Goal: Task Accomplishment & Management: Use online tool/utility

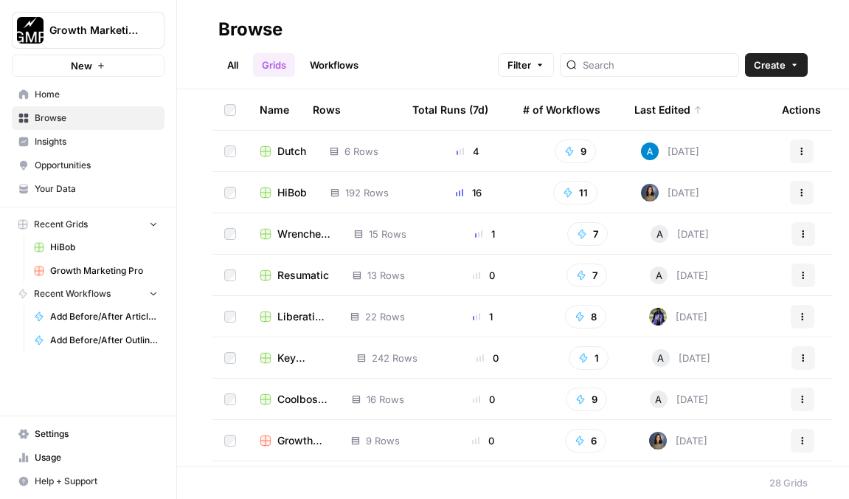
click at [72, 89] on span "Home" at bounding box center [96, 94] width 123 height 13
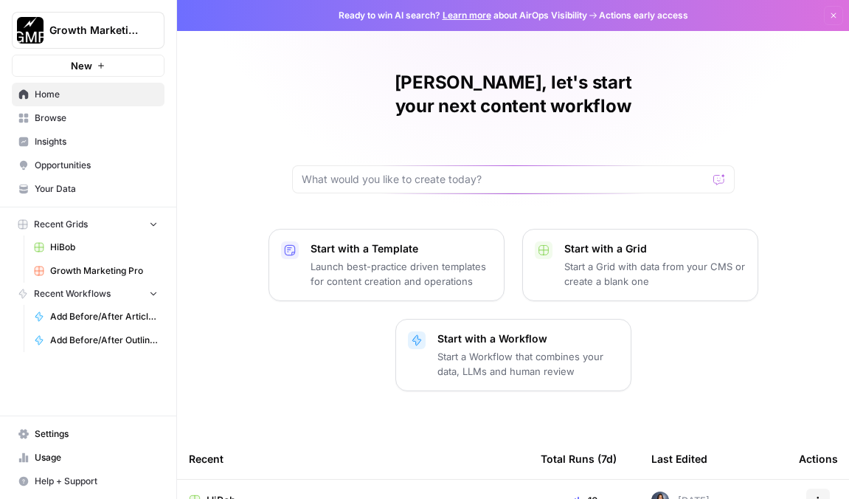
click at [82, 117] on span "Browse" at bounding box center [96, 117] width 123 height 13
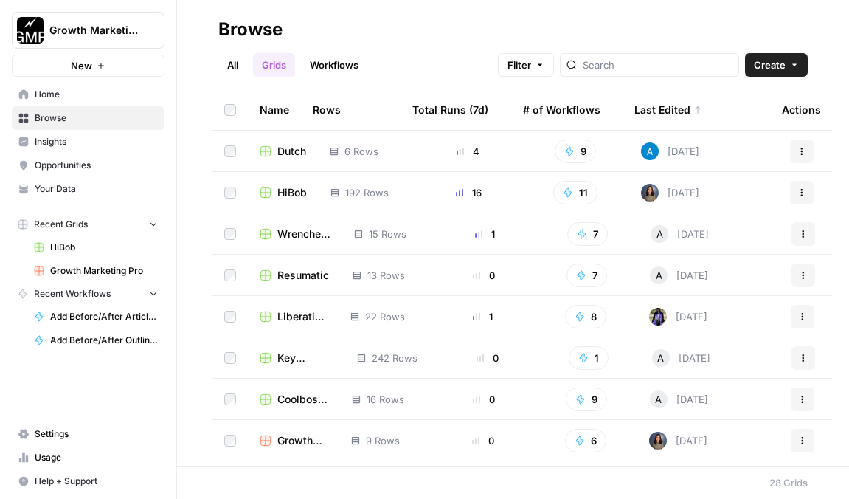
click at [341, 67] on link "Workflows" at bounding box center [334, 65] width 66 height 24
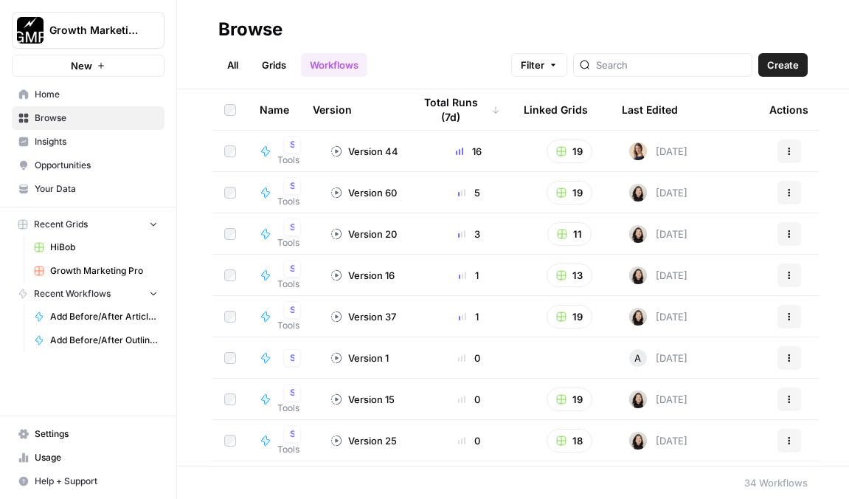
click at [271, 59] on link "Grids" at bounding box center [274, 65] width 42 height 24
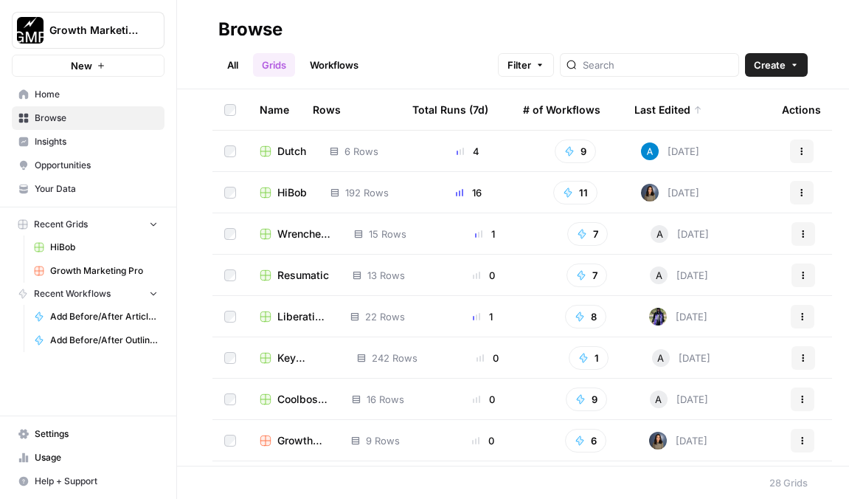
click at [226, 61] on link "All" at bounding box center [232, 65] width 29 height 24
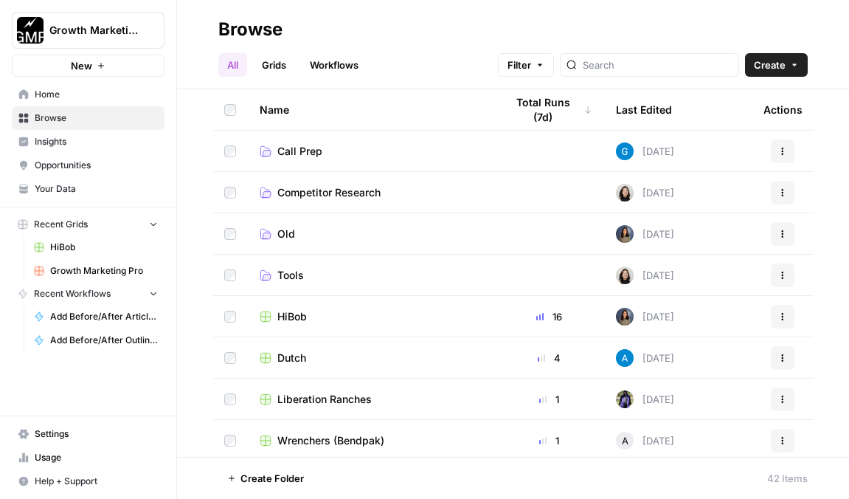
click at [70, 94] on span "Home" at bounding box center [96, 94] width 123 height 13
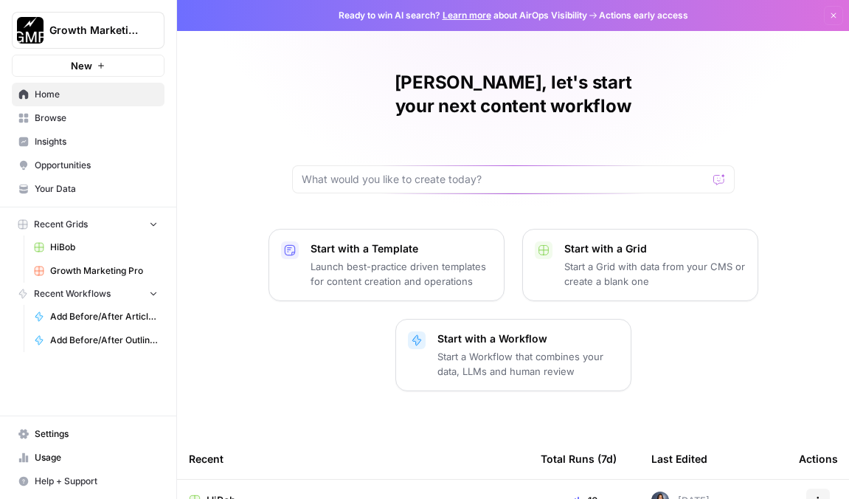
click at [87, 184] on span "Your Data" at bounding box center [96, 188] width 123 height 13
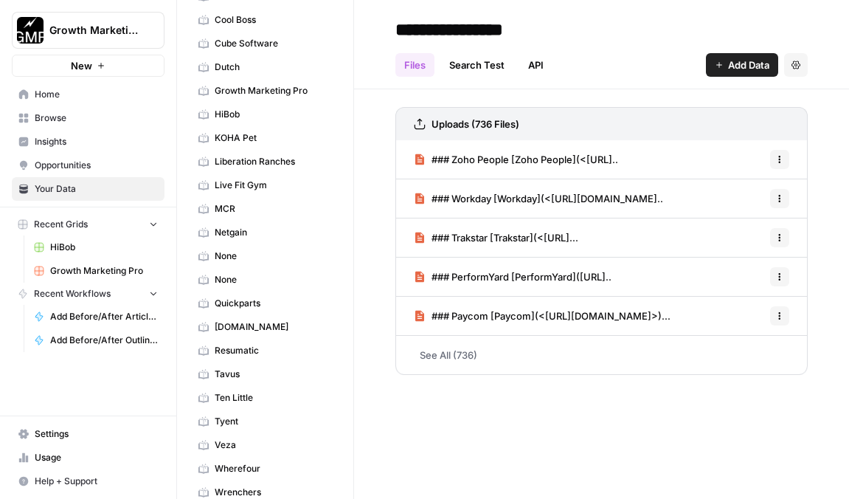
scroll to position [103, 0]
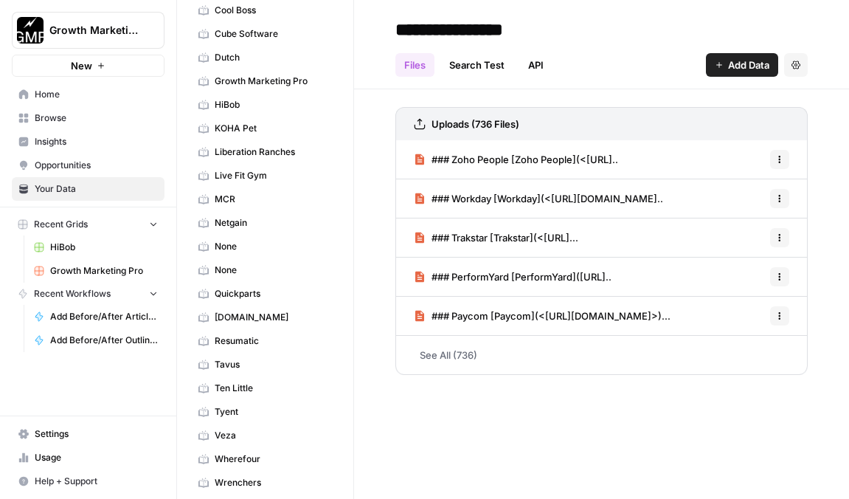
click at [242, 255] on link "None" at bounding box center [265, 247] width 147 height 24
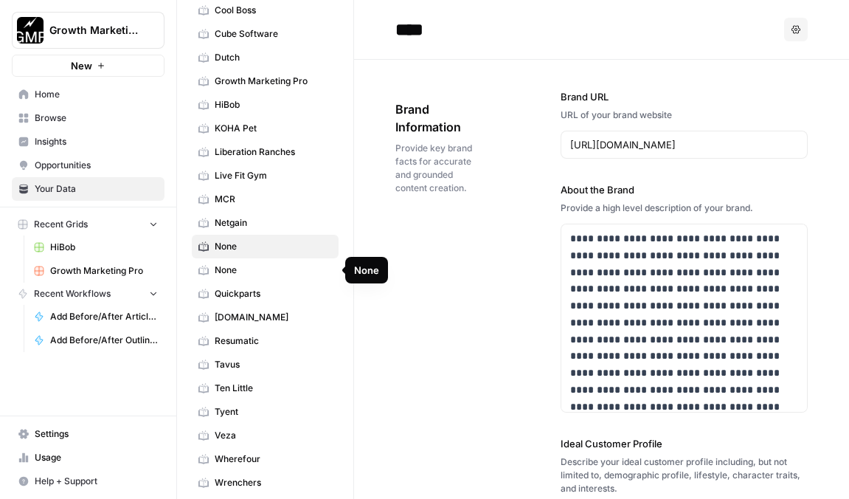
click at [240, 266] on span "None" at bounding box center [273, 269] width 117 height 13
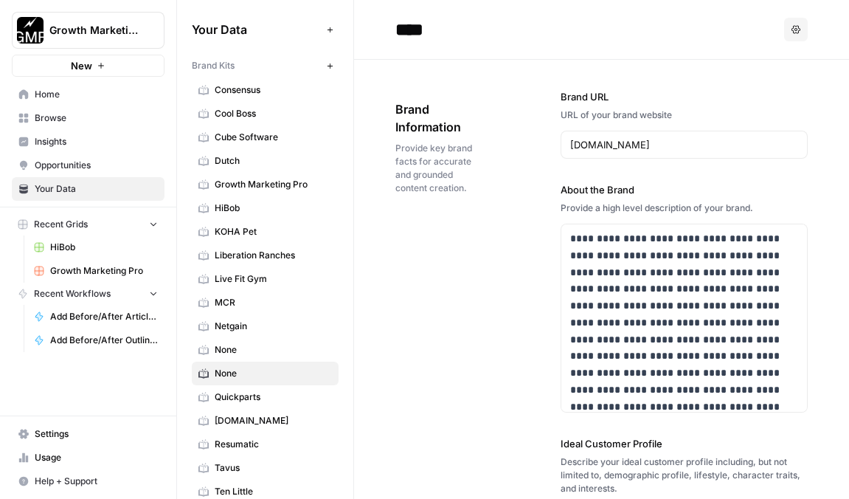
click at [802, 32] on button "Options" at bounding box center [796, 30] width 24 height 24
click at [748, 94] on span "Delete" at bounding box center [765, 97] width 47 height 15
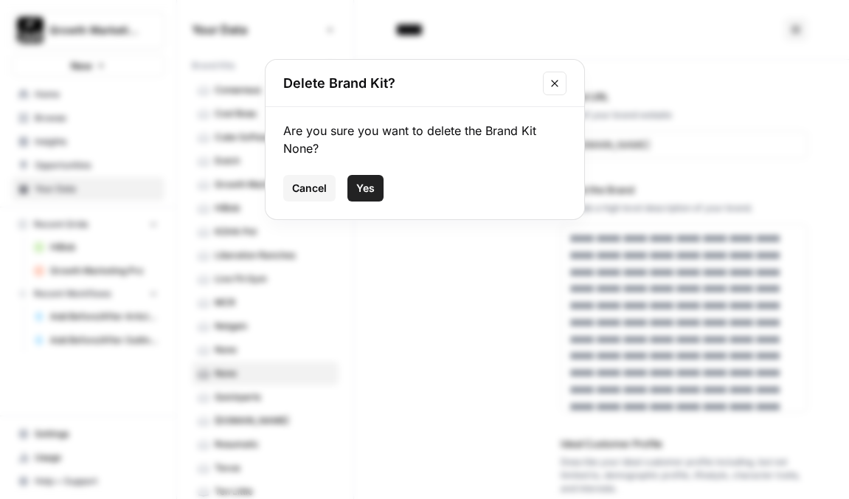
click at [370, 183] on span "Yes" at bounding box center [365, 188] width 18 height 15
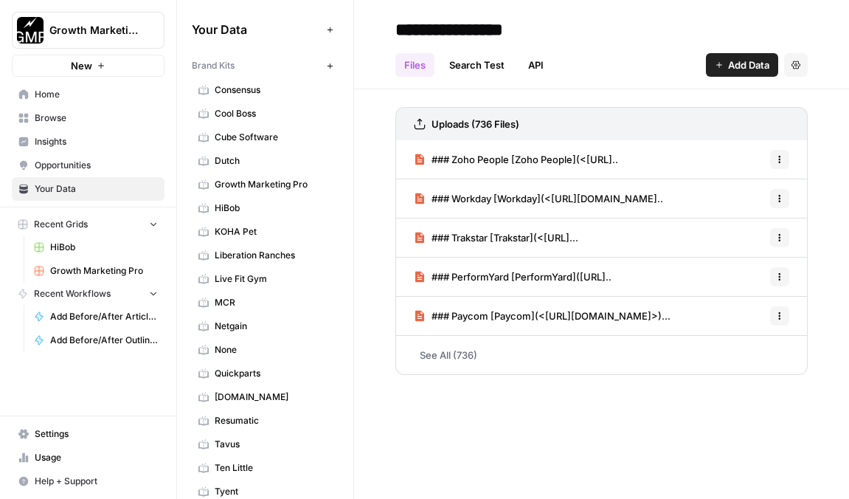
click at [236, 347] on span "None" at bounding box center [273, 349] width 117 height 13
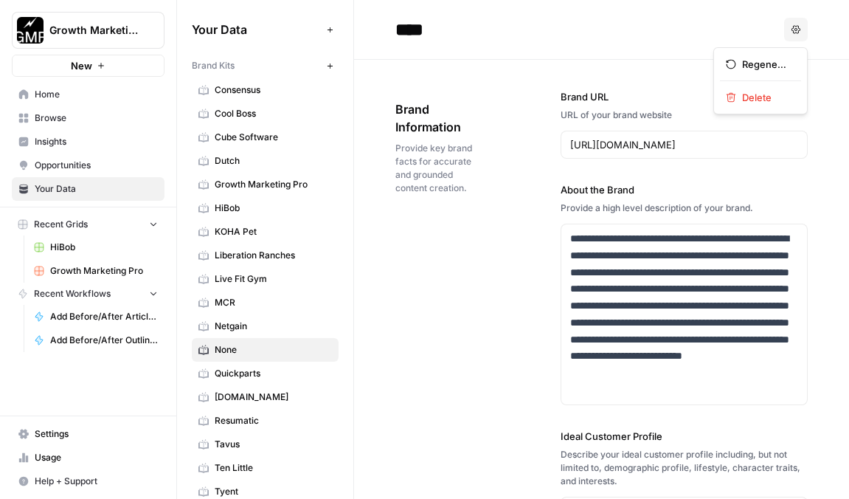
click at [800, 30] on icon "button" at bounding box center [796, 29] width 9 height 8
click at [758, 105] on button "Delete" at bounding box center [760, 97] width 81 height 21
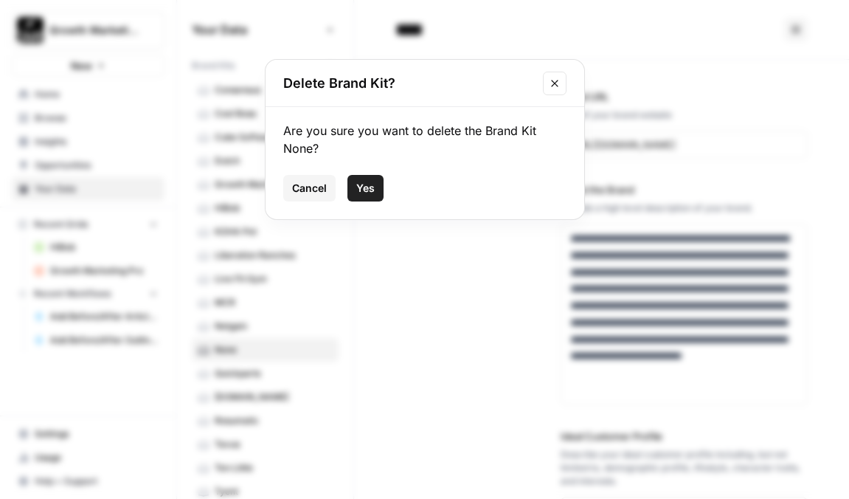
click at [368, 184] on span "Yes" at bounding box center [365, 188] width 18 height 15
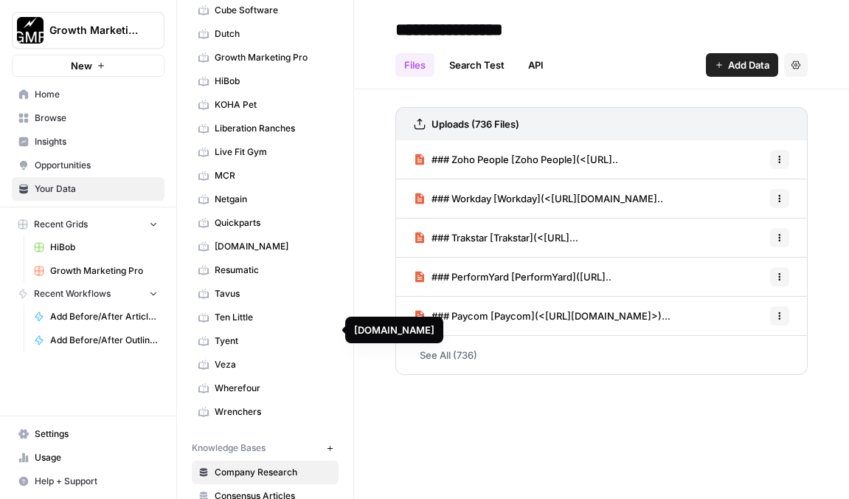
scroll to position [215, 0]
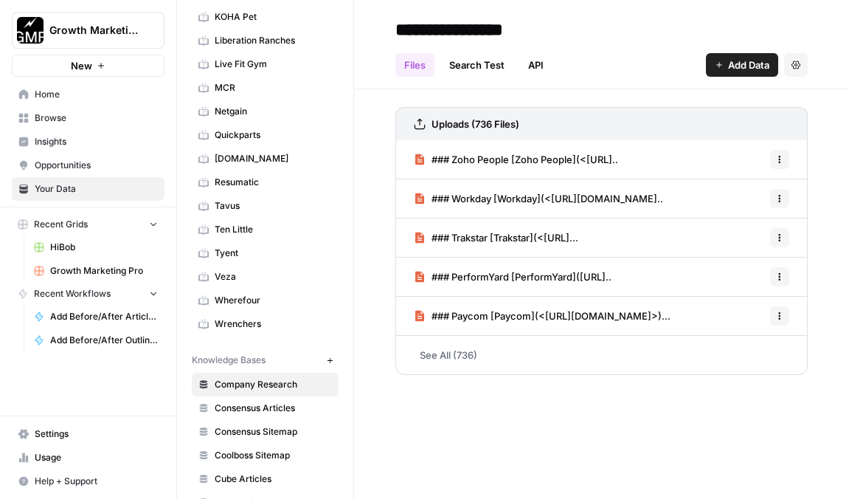
click at [327, 225] on span "Ten Little" at bounding box center [273, 229] width 117 height 13
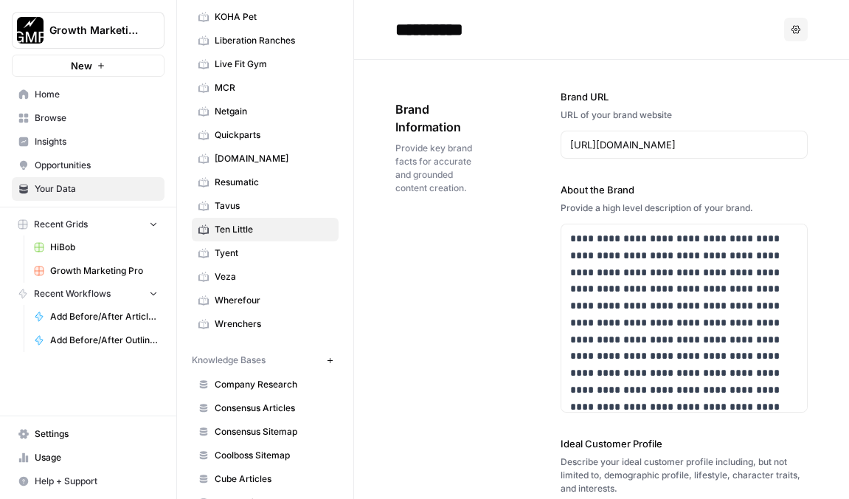
click at [797, 30] on icon "button" at bounding box center [796, 29] width 9 height 8
click at [737, 103] on div "Delete" at bounding box center [760, 97] width 69 height 15
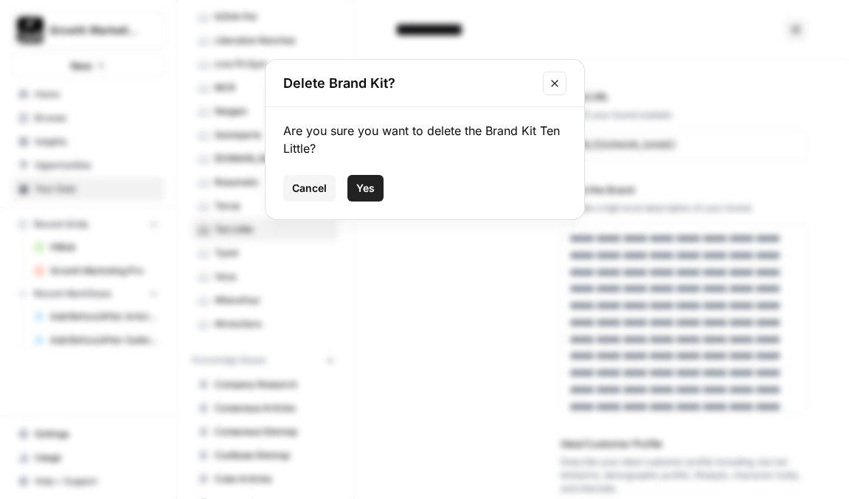
click at [368, 191] on span "Yes" at bounding box center [365, 188] width 18 height 15
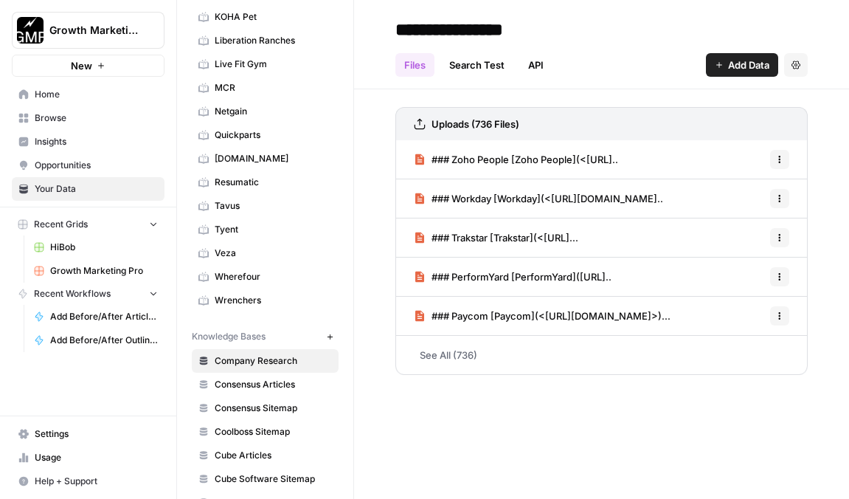
click at [304, 249] on span "Veza" at bounding box center [273, 252] width 117 height 13
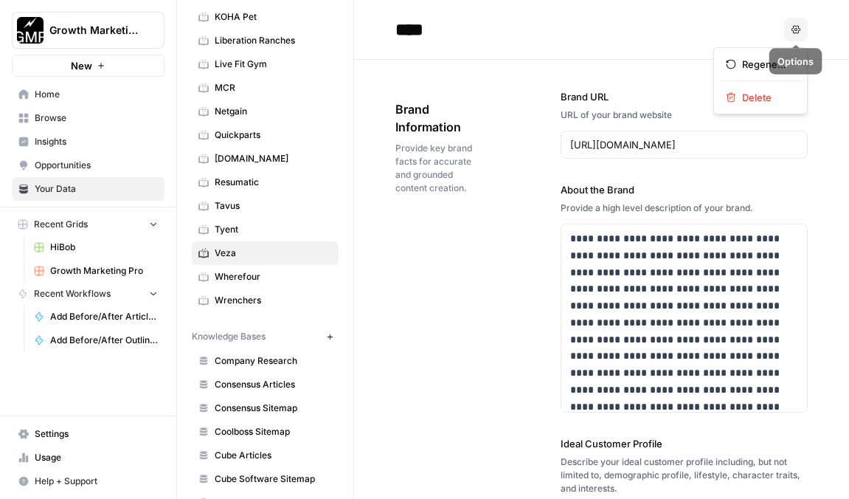
click at [792, 30] on icon "button" at bounding box center [796, 29] width 9 height 8
click at [742, 100] on span "Delete" at bounding box center [765, 97] width 47 height 15
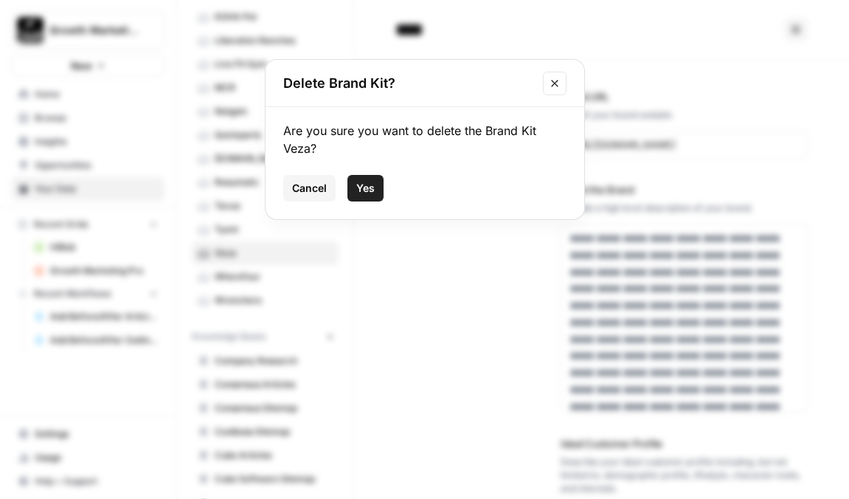
click at [367, 182] on span "Yes" at bounding box center [365, 188] width 18 height 15
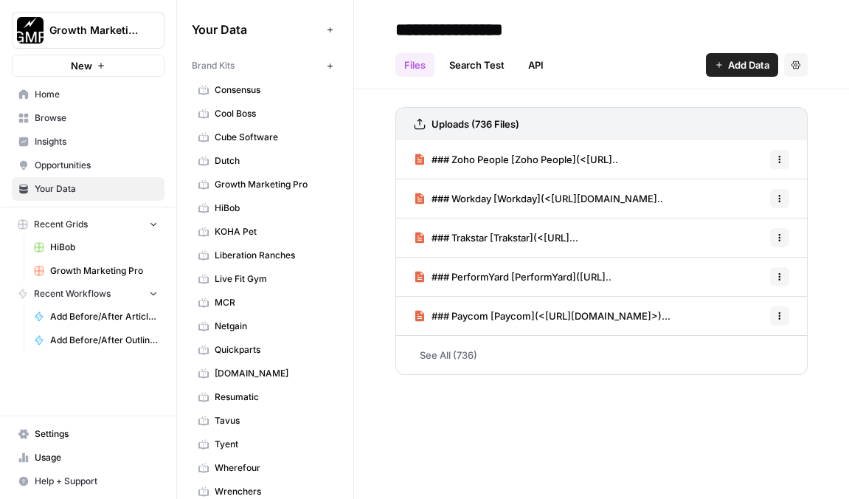
scroll to position [1, 0]
click at [256, 21] on span "Your Data" at bounding box center [256, 29] width 129 height 18
click at [328, 62] on icon "button" at bounding box center [330, 65] width 8 height 8
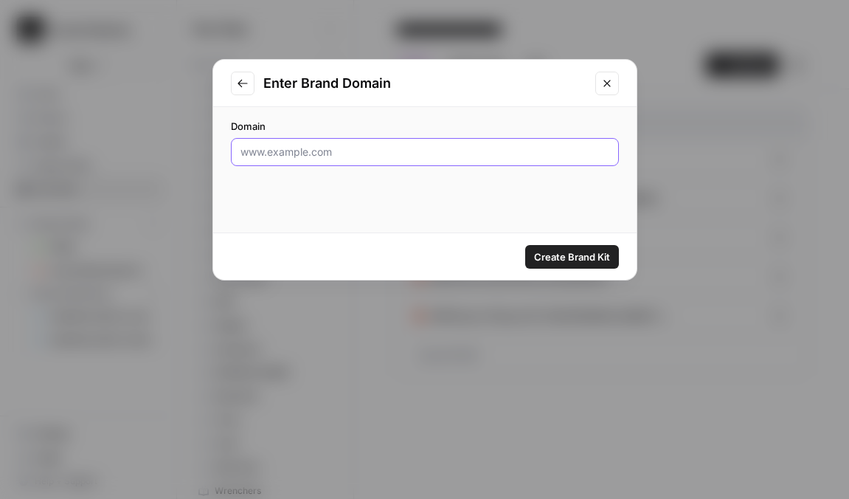
click at [395, 154] on input "Domain" at bounding box center [425, 152] width 369 height 15
paste input "[URL][DOMAIN_NAME]"
type input "[URL][DOMAIN_NAME]"
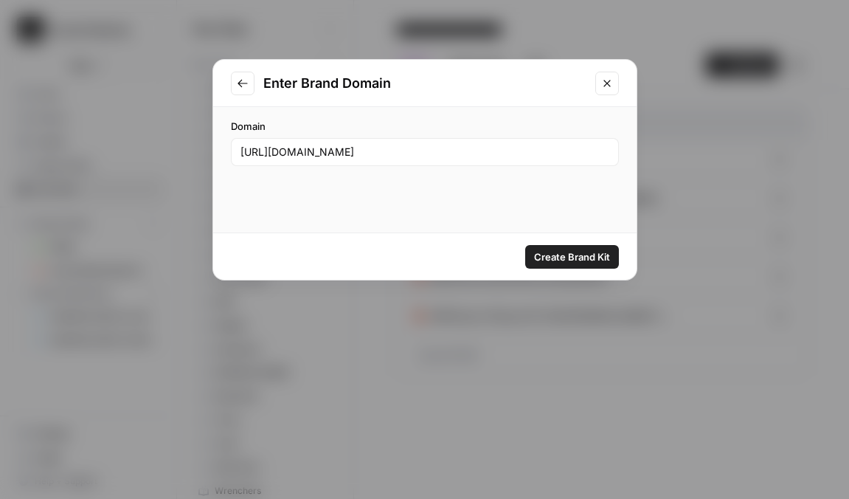
click at [567, 255] on span "Create Brand Kit" at bounding box center [572, 256] width 76 height 15
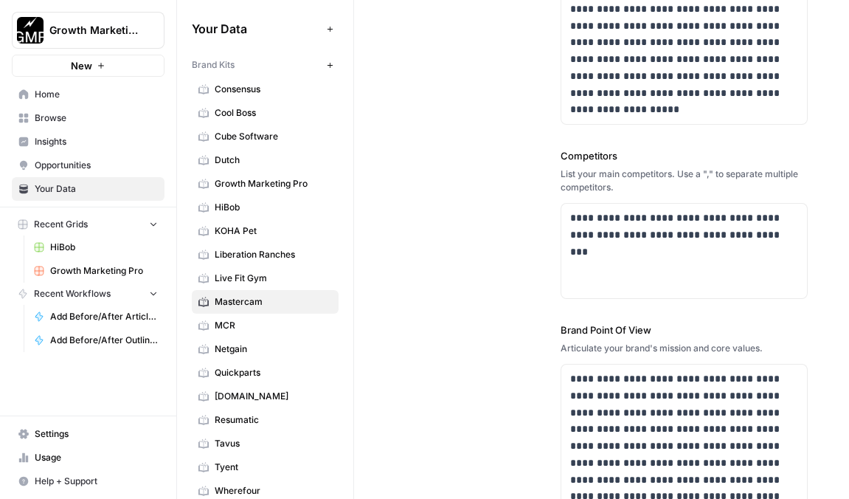
scroll to position [526, 0]
drag, startPoint x: 748, startPoint y: 241, endPoint x: 562, endPoint y: 238, distance: 185.9
click at [562, 238] on div "**********" at bounding box center [684, 251] width 246 height 94
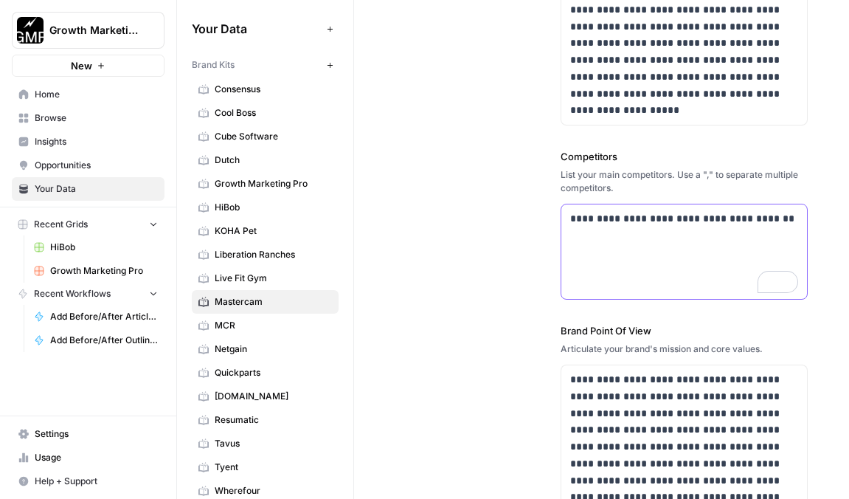
click at [570, 214] on p "**********" at bounding box center [684, 218] width 228 height 17
click at [800, 224] on div "**********" at bounding box center [684, 251] width 246 height 94
drag, startPoint x: 797, startPoint y: 218, endPoint x: 747, endPoint y: 217, distance: 49.4
click at [747, 217] on p "**********" at bounding box center [684, 227] width 228 height 34
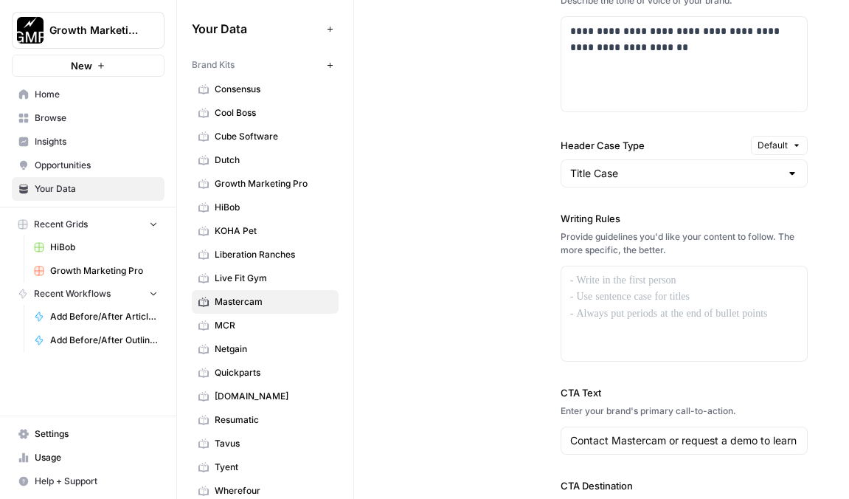
scroll to position [1402, 0]
click at [615, 297] on div "To enrich screen reader interactions, please activate Accessibility in Grammarl…" at bounding box center [684, 313] width 246 height 94
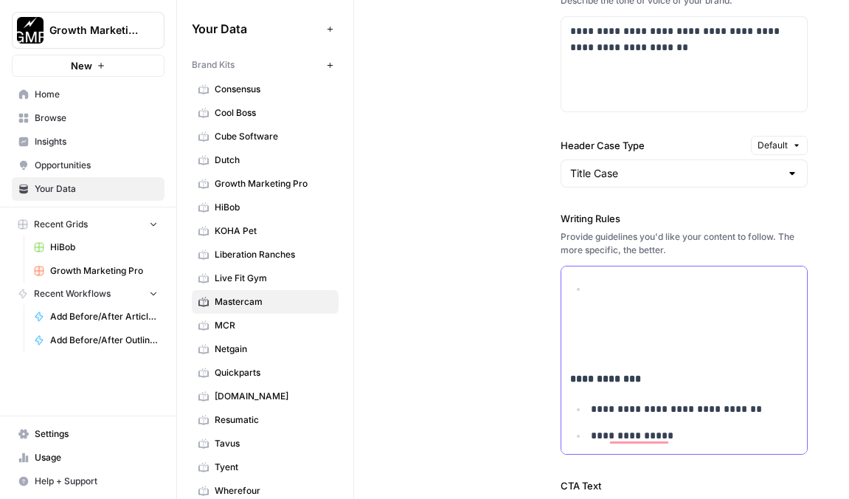
scroll to position [0, 0]
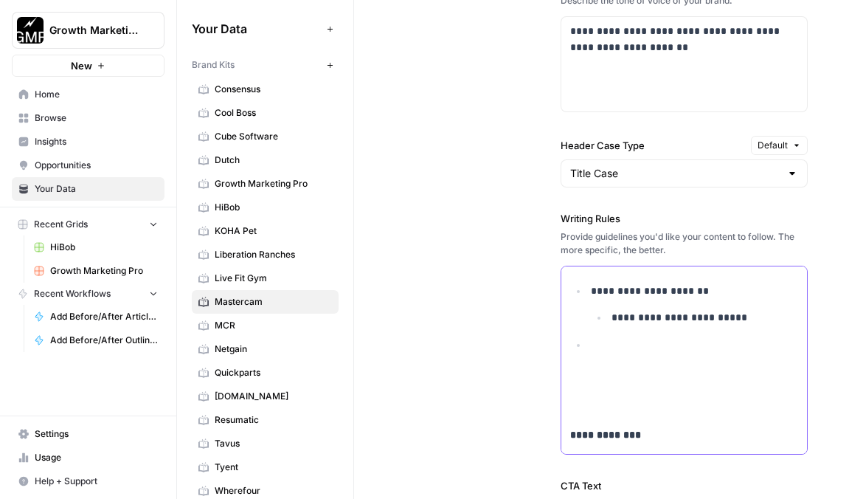
click at [601, 366] on p "To enrich screen reader interactions, please activate Accessibility in Grammarl…" at bounding box center [684, 391] width 228 height 50
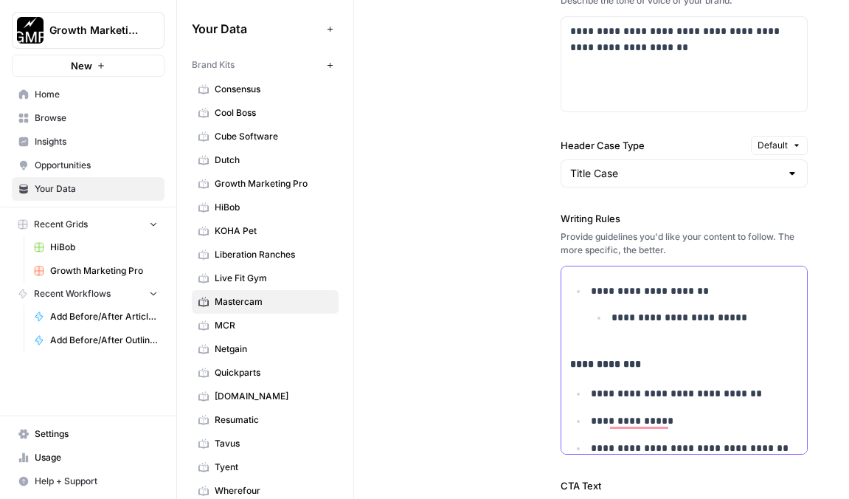
click at [688, 323] on p "**********" at bounding box center [705, 326] width 187 height 34
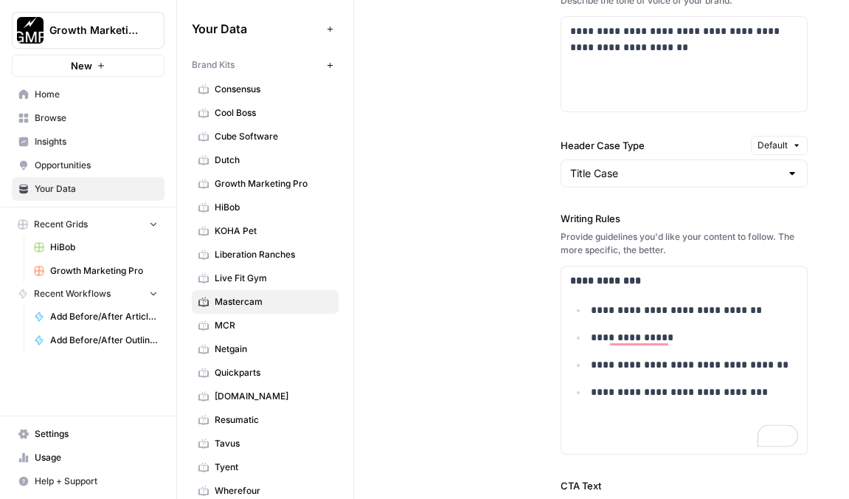
click at [623, 455] on div "**********" at bounding box center [684, 187] width 247 height 963
click at [623, 422] on p "To enrich screen reader interactions, please activate Accessibility in Grammarl…" at bounding box center [684, 430] width 228 height 34
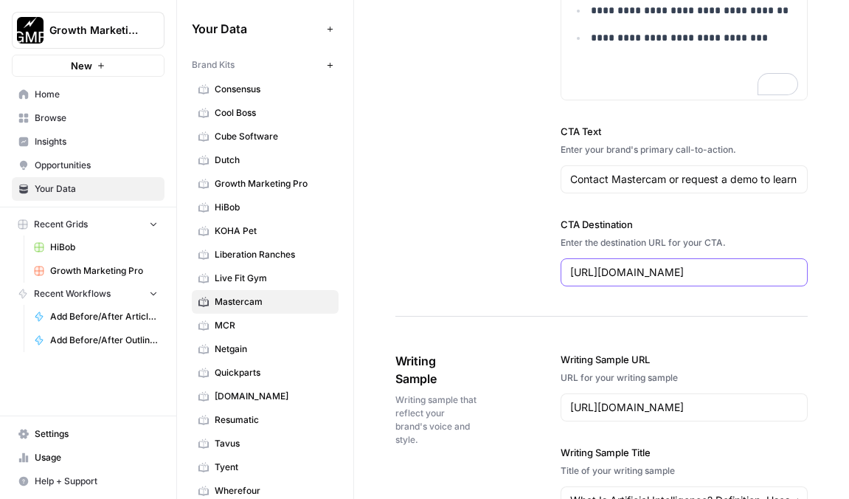
drag, startPoint x: 795, startPoint y: 273, endPoint x: 560, endPoint y: 272, distance: 235.3
click at [561, 272] on div "[URL][DOMAIN_NAME]" at bounding box center [684, 272] width 247 height 28
paste input "contact-us"
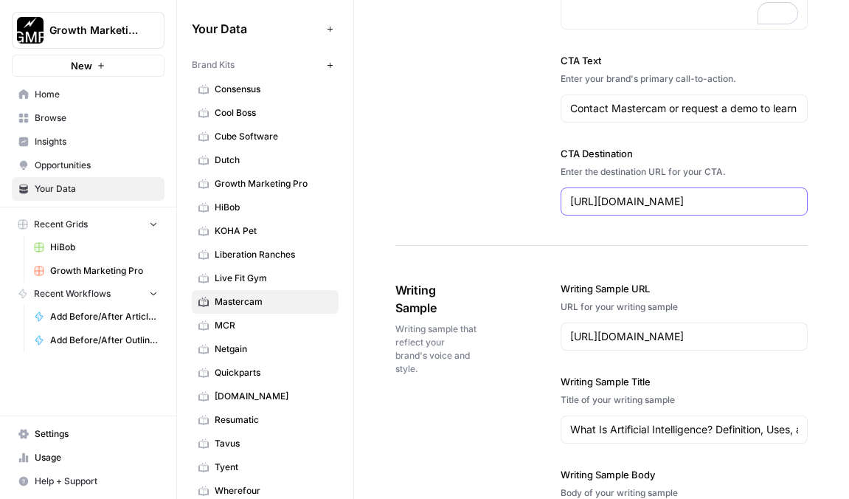
type input "[URL][DOMAIN_NAME]"
click at [750, 337] on input "[URL][DOMAIN_NAME]" at bounding box center [684, 336] width 228 height 15
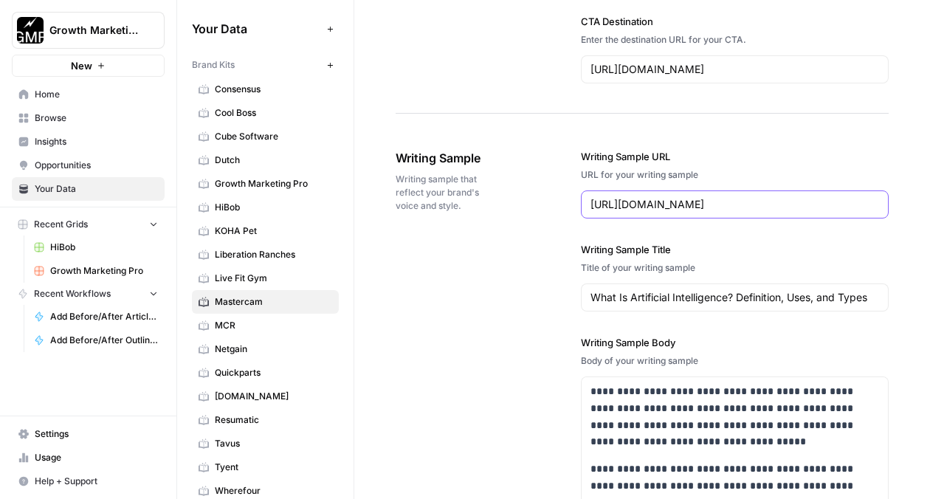
scroll to position [0, 20]
drag, startPoint x: 591, startPoint y: 215, endPoint x: 920, endPoint y: 226, distance: 329.2
paste input "[DOMAIN_NAME][URL]"
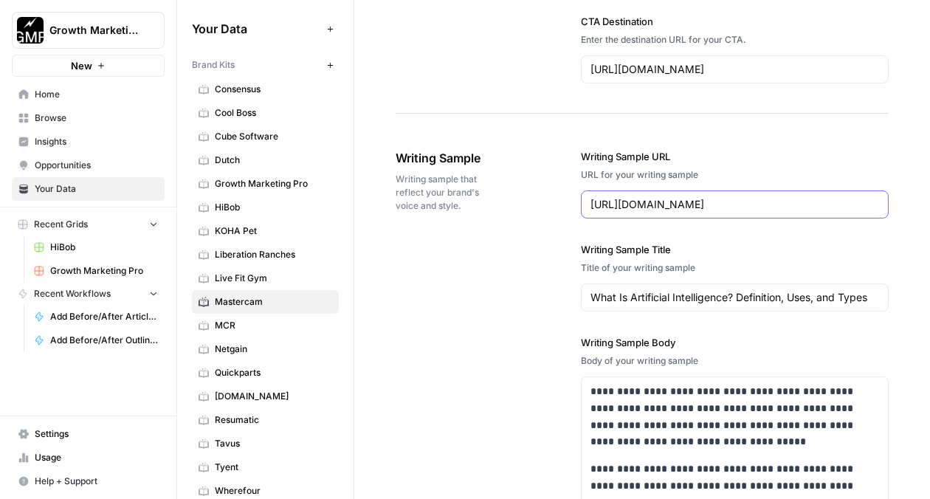
type input "[URL][DOMAIN_NAME]"
drag, startPoint x: 619, startPoint y: 312, endPoint x: 918, endPoint y: 314, distance: 299.5
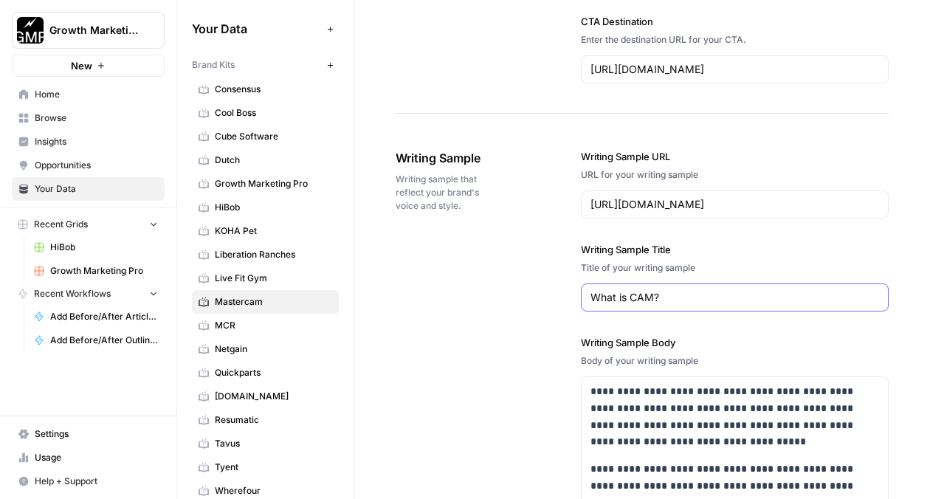
type input "What is CAM?"
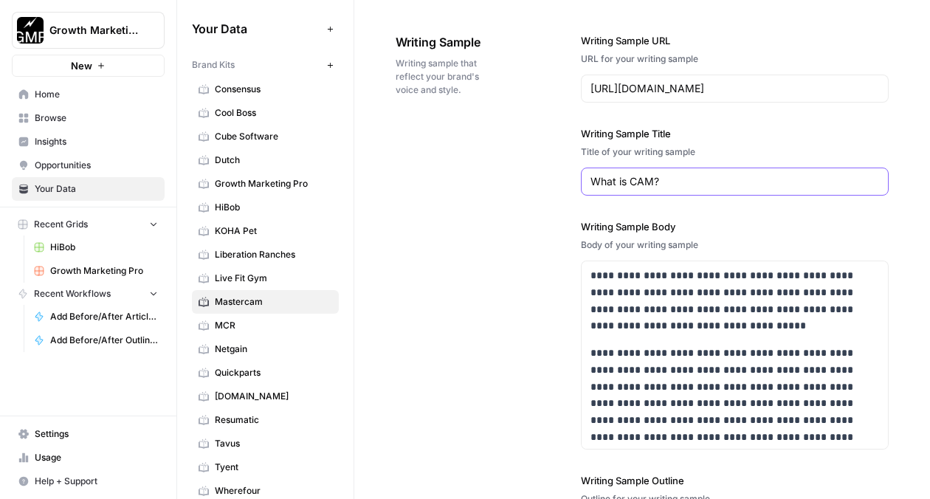
scroll to position [2124, 0]
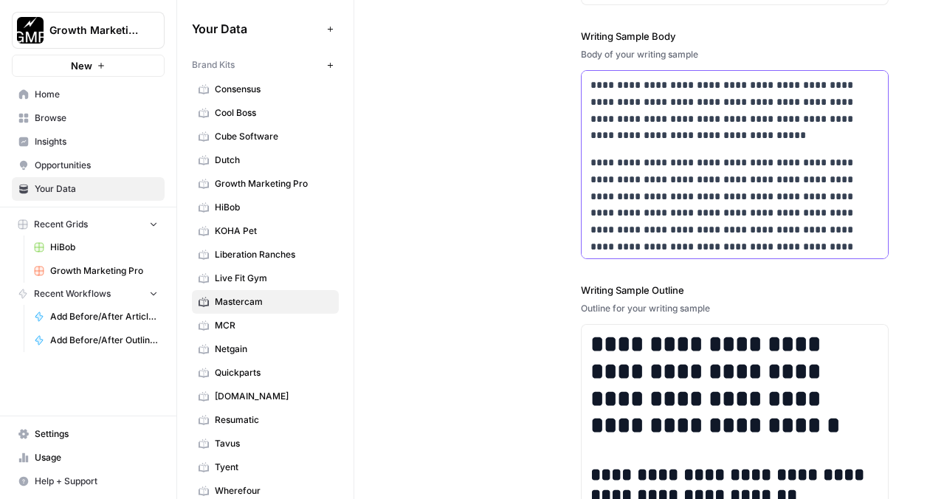
click at [615, 170] on p "**********" at bounding box center [734, 204] width 288 height 101
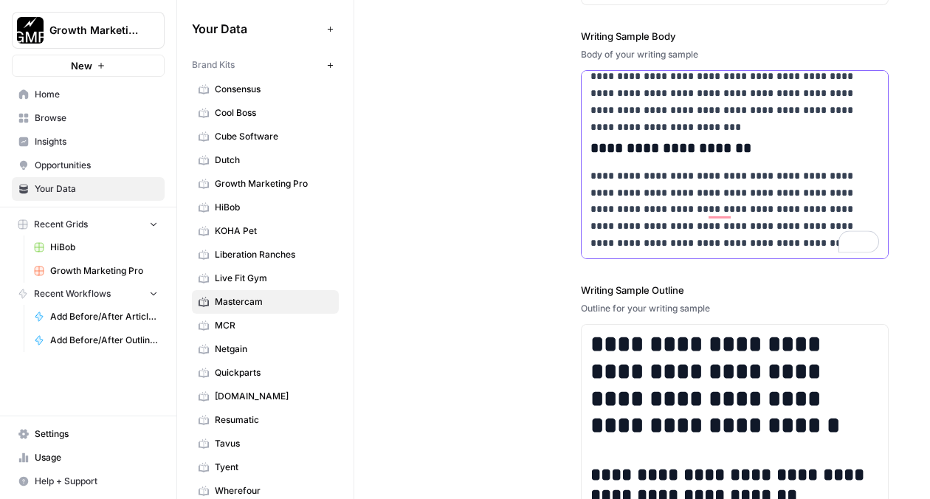
scroll to position [2719, 0]
drag, startPoint x: 589, startPoint y: 94, endPoint x: 910, endPoint y: 343, distance: 406.4
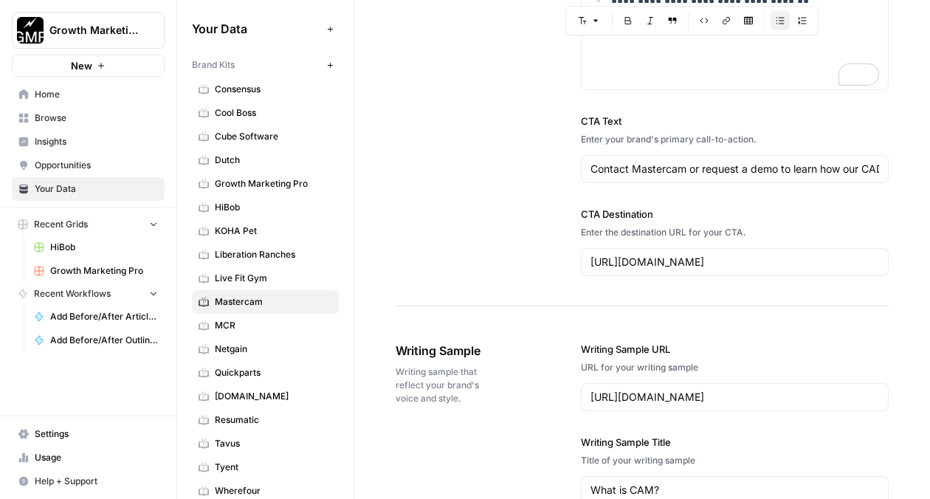
scroll to position [1533, 0]
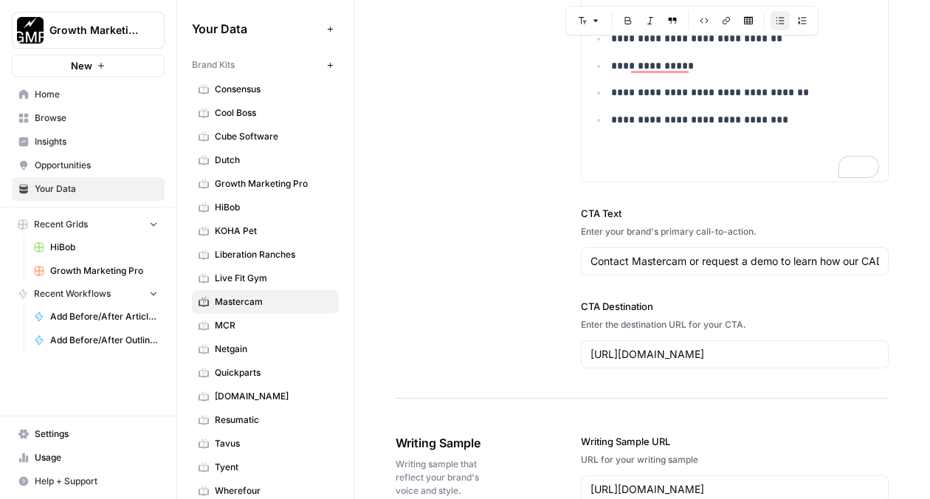
drag, startPoint x: 553, startPoint y: 54, endPoint x: 592, endPoint y: 10, distance: 59.6
click at [592, 10] on body "Growth Marketing Pro New Home Browse Insights Opportunities Your Data Recent Gr…" at bounding box center [465, 249] width 930 height 499
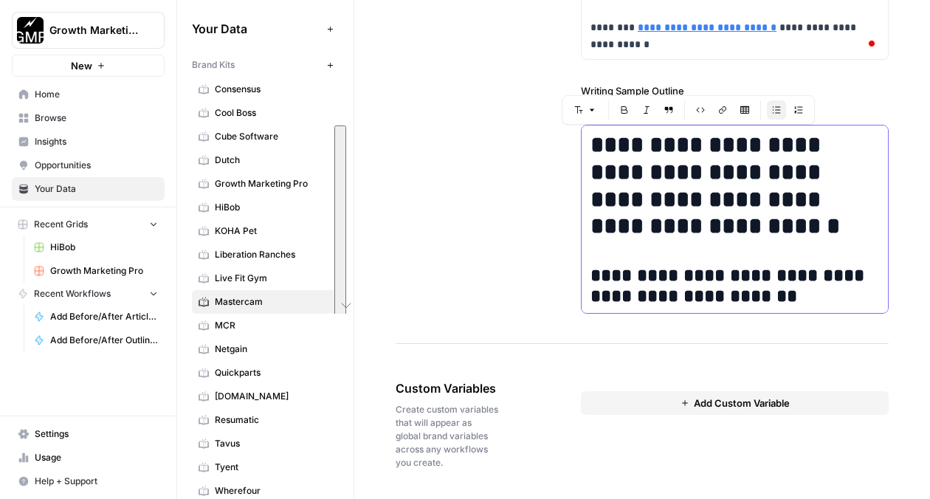
drag, startPoint x: 792, startPoint y: 294, endPoint x: 595, endPoint y: 120, distance: 262.9
click at [595, 120] on body "Growth Marketing Pro New Home Browse Insights Opportunities Your Data Recent Gr…" at bounding box center [465, 249] width 930 height 499
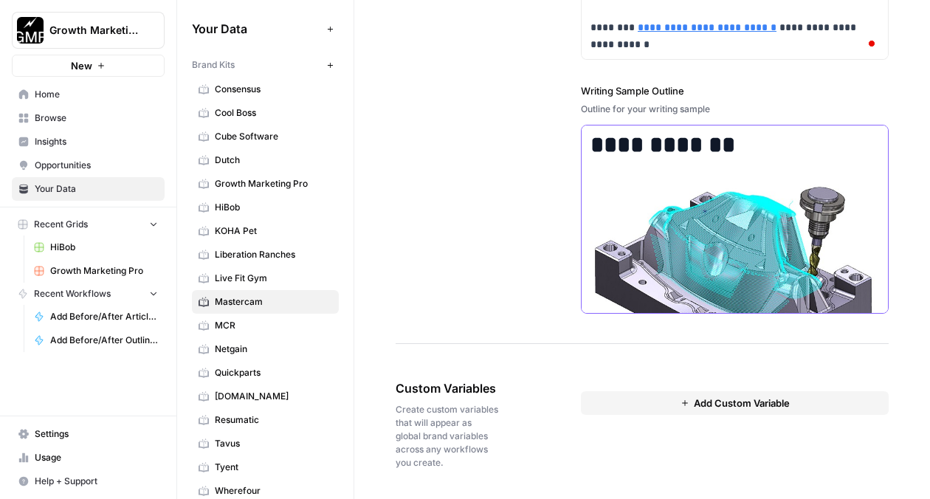
click at [658, 284] on img "To enrich screen reader interactions, please activate Accessibility in Grammarl…" at bounding box center [734, 282] width 288 height 197
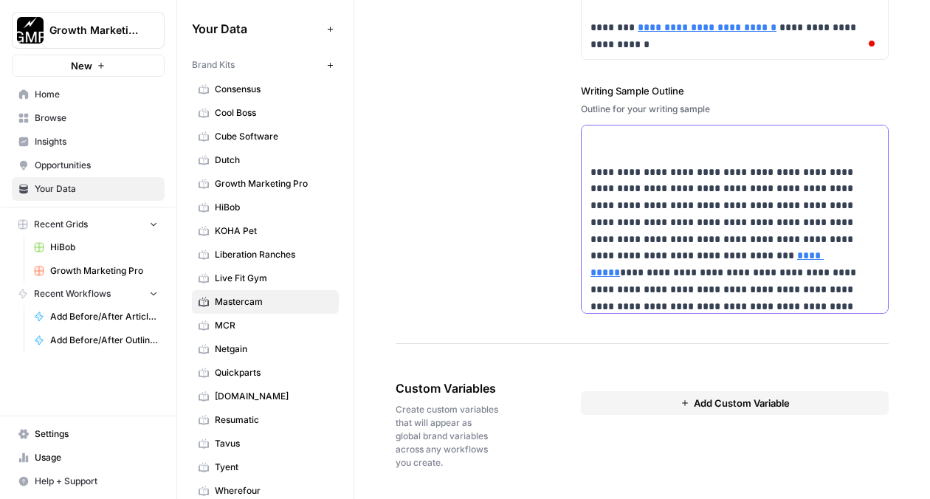
click at [670, 225] on p "**********" at bounding box center [734, 239] width 288 height 151
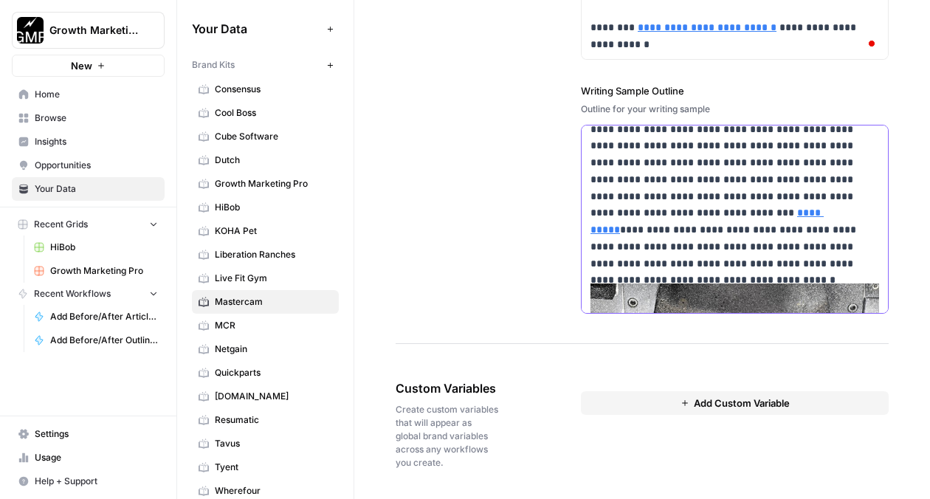
drag, startPoint x: 591, startPoint y: 170, endPoint x: 725, endPoint y: 308, distance: 192.5
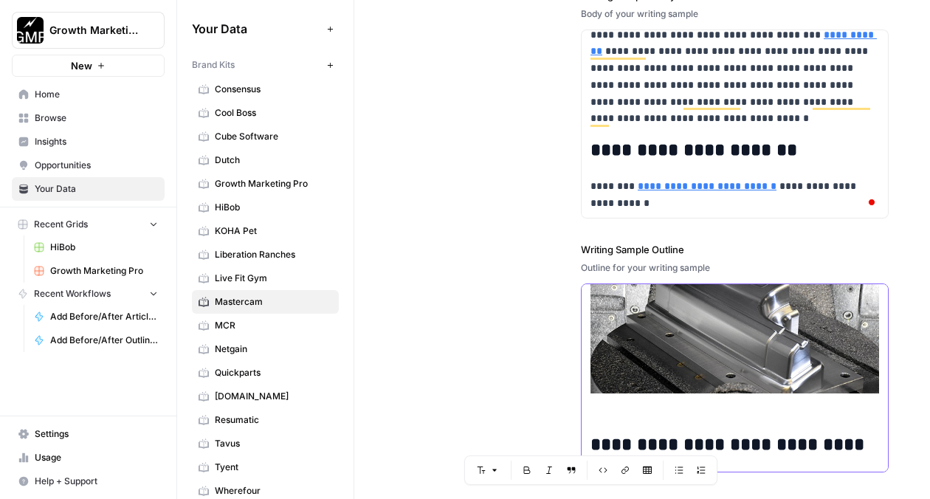
drag, startPoint x: 592, startPoint y: 400, endPoint x: 752, endPoint y: 488, distance: 183.2
click at [752, 488] on div "**********" at bounding box center [735, 137] width 308 height 729
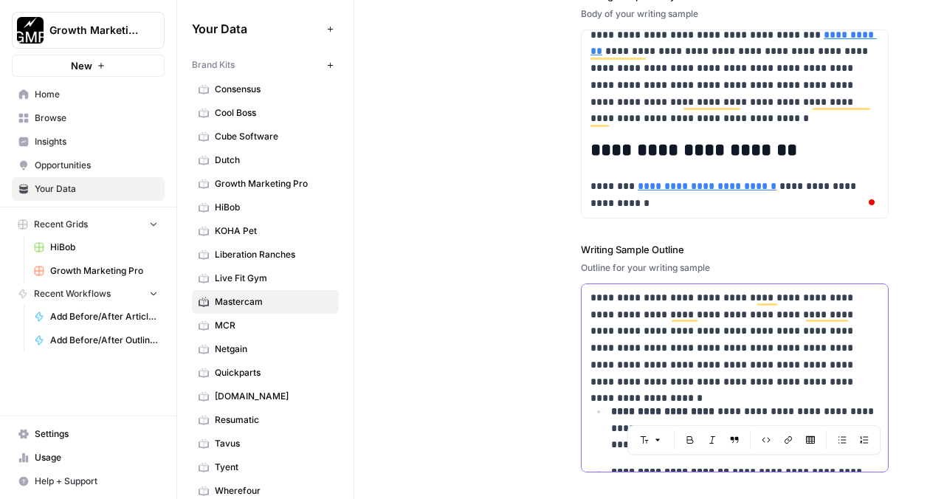
drag, startPoint x: 749, startPoint y: 390, endPoint x: 750, endPoint y: 398, distance: 8.2
click at [749, 390] on p "**********" at bounding box center [734, 330] width 288 height 117
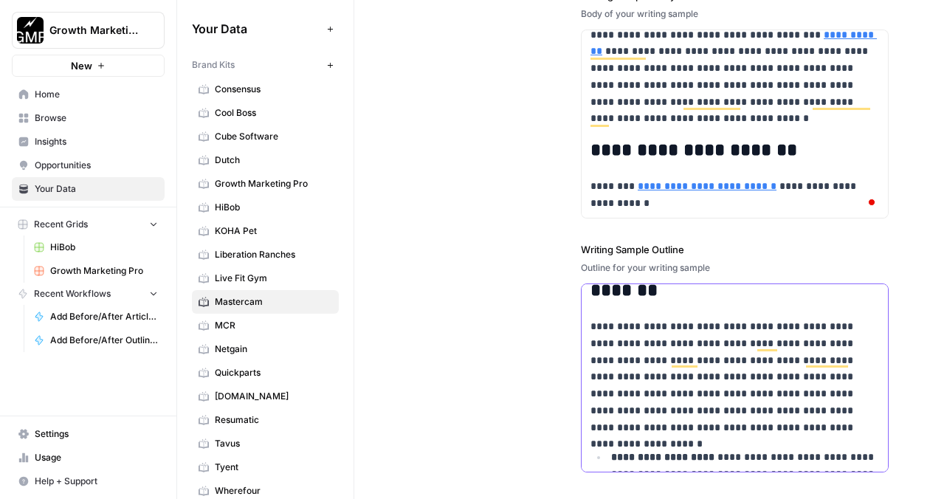
drag, startPoint x: 792, startPoint y: 444, endPoint x: 590, endPoint y: 344, distance: 225.0
click at [590, 344] on p "**********" at bounding box center [734, 376] width 288 height 117
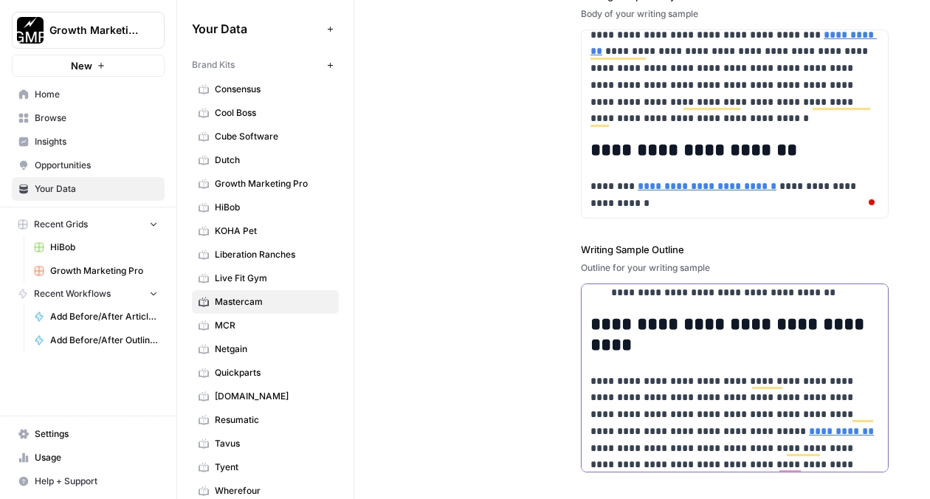
click at [793, 301] on p "**********" at bounding box center [745, 276] width 268 height 50
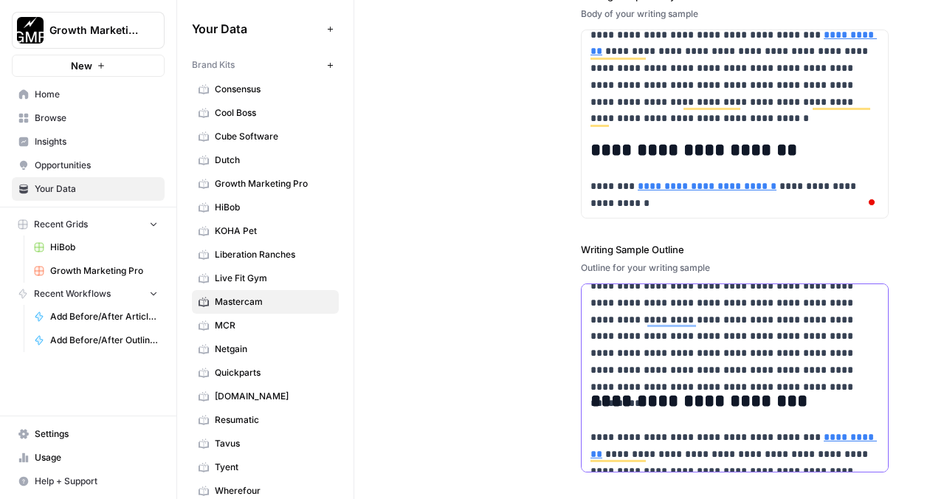
drag, startPoint x: 589, startPoint y: 392, endPoint x: 702, endPoint y: 387, distance: 113.0
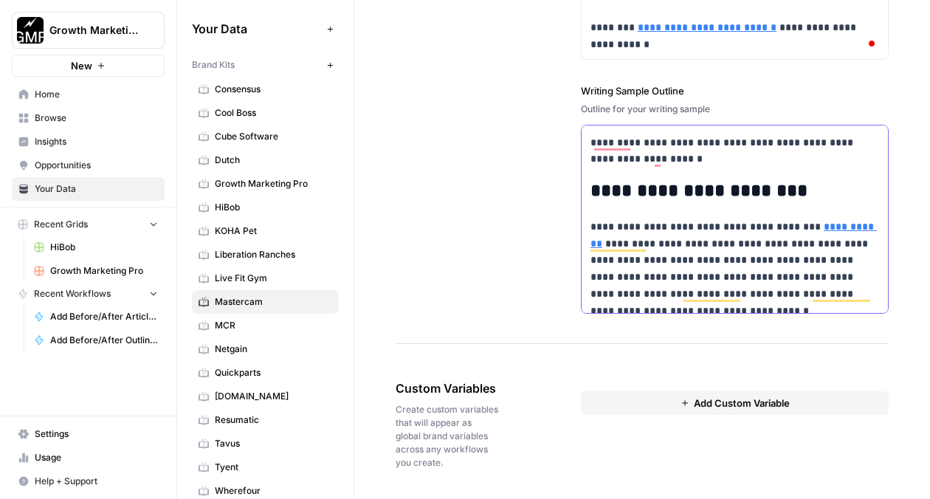
click at [592, 226] on p "**********" at bounding box center [734, 268] width 288 height 101
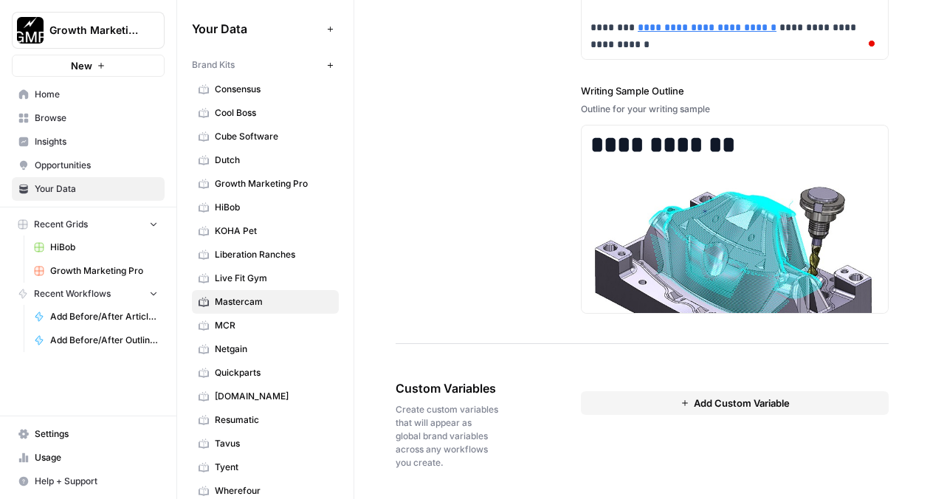
click at [664, 408] on button "Add Custom Variable" at bounding box center [735, 403] width 308 height 24
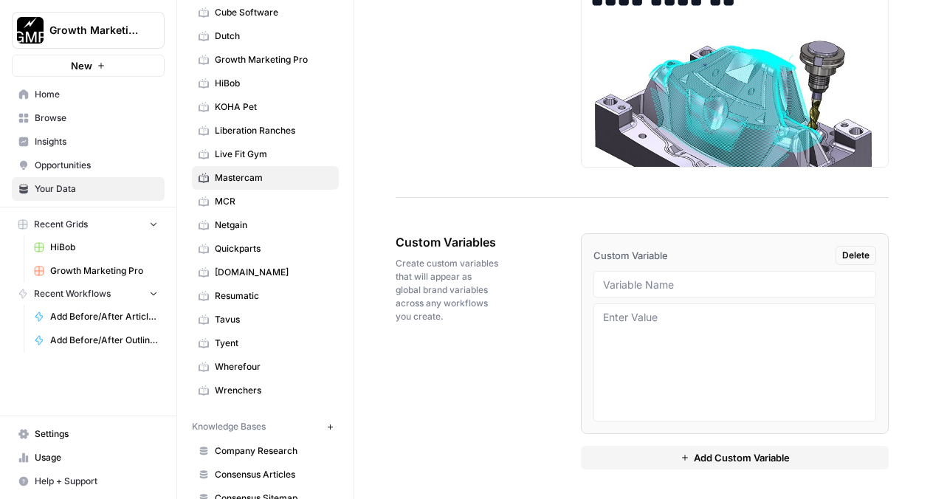
click at [255, 297] on span "Resumatic" at bounding box center [273, 295] width 117 height 13
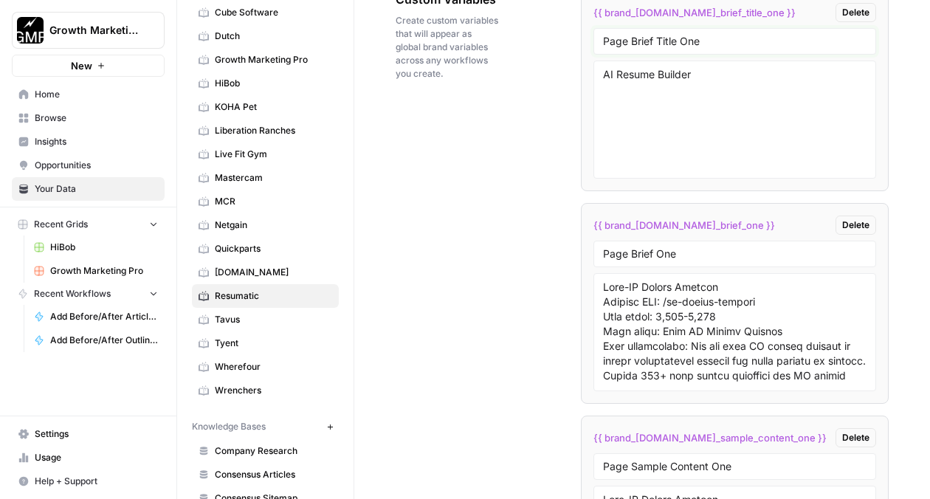
drag, startPoint x: 714, startPoint y: 54, endPoint x: 598, endPoint y: 54, distance: 116.6
click at [598, 54] on div "Page Brief Title One" at bounding box center [734, 41] width 283 height 27
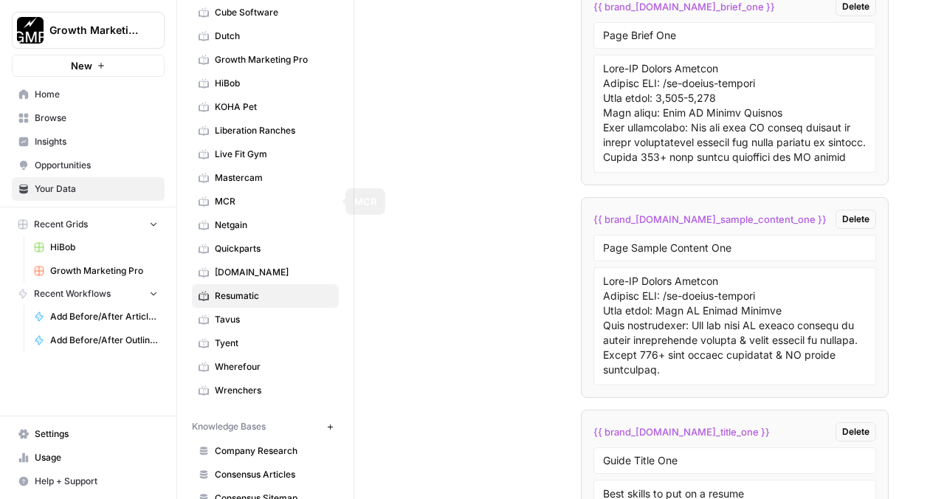
click at [257, 185] on link "Mastercam" at bounding box center [265, 178] width 147 height 24
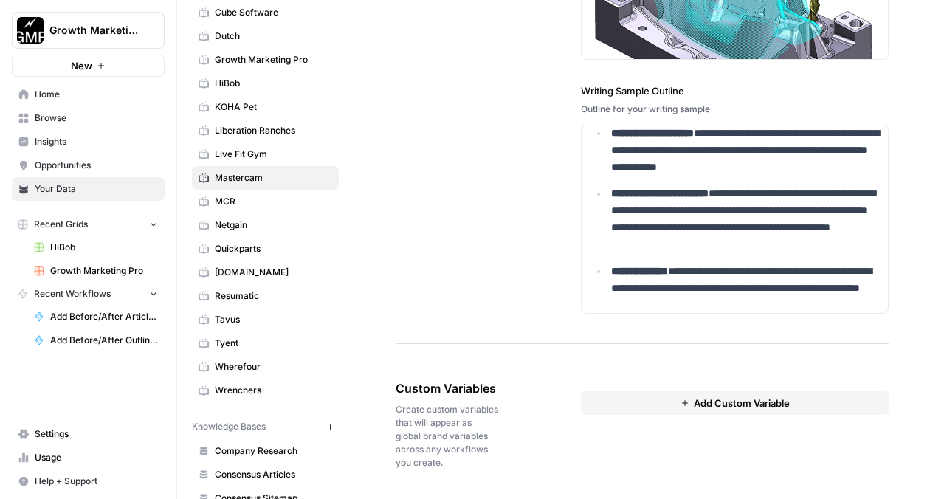
click at [642, 398] on button "Add Custom Variable" at bounding box center [735, 403] width 308 height 24
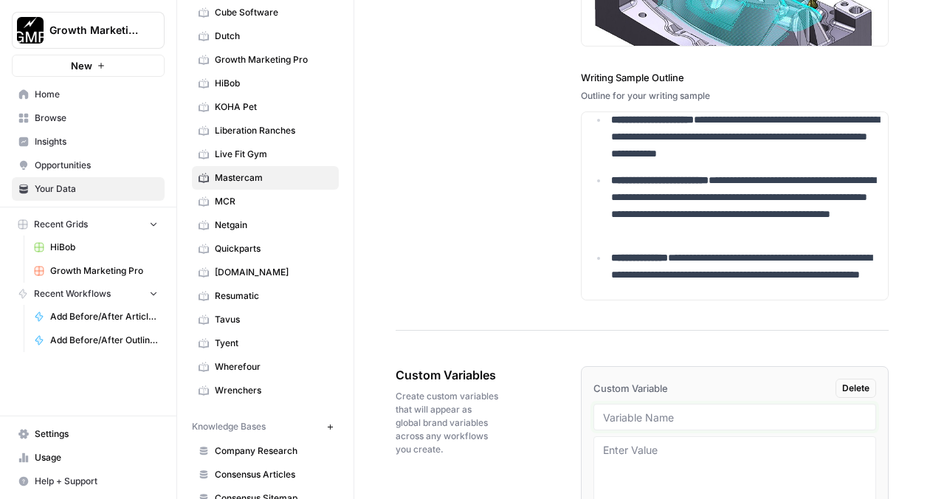
click at [637, 423] on input "text" at bounding box center [734, 416] width 263 height 13
paste input "Page Brief Title One"
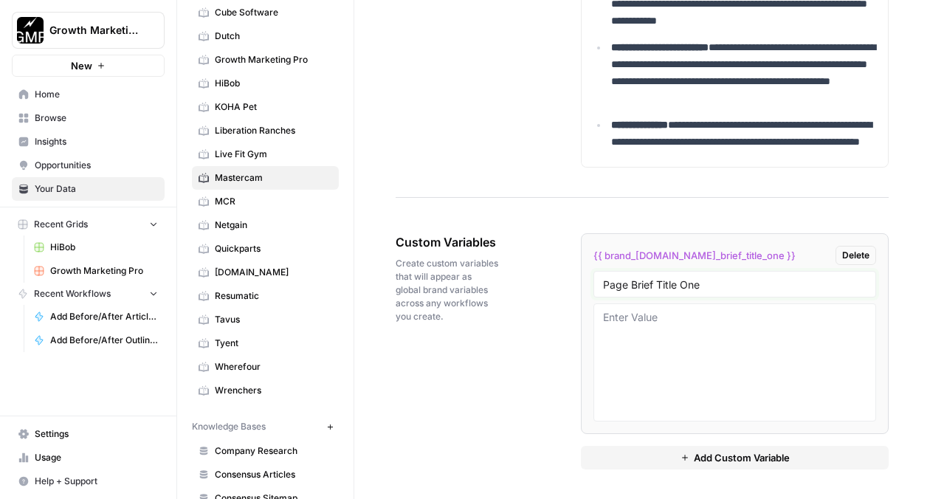
type input "Page Brief Title One"
click at [683, 461] on icon "button" at bounding box center [684, 457] width 9 height 9
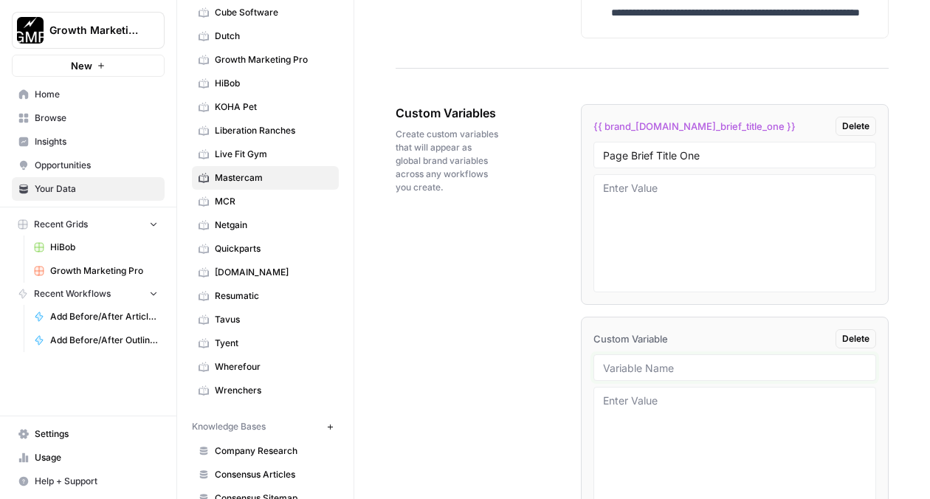
click at [659, 374] on input "text" at bounding box center [734, 367] width 263 height 13
paste input "Page Brief Title One"
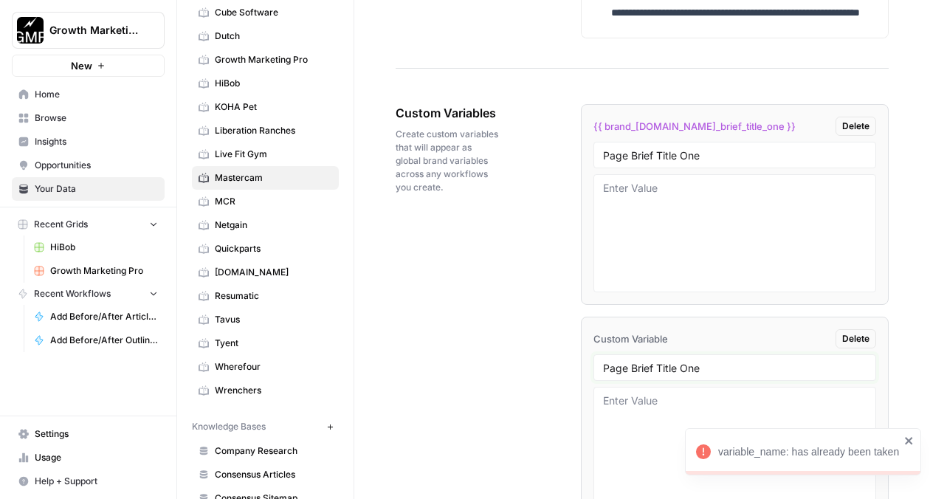
drag, startPoint x: 679, startPoint y: 381, endPoint x: 636, endPoint y: 381, distance: 43.5
click at [636, 374] on input "Page Brief Title One" at bounding box center [734, 367] width 263 height 13
type input "Page Brief Content One"
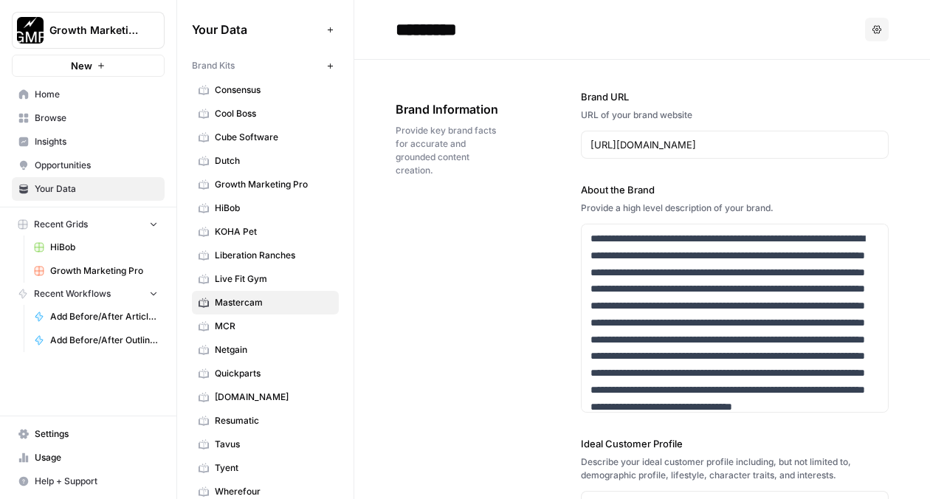
scroll to position [662, 0]
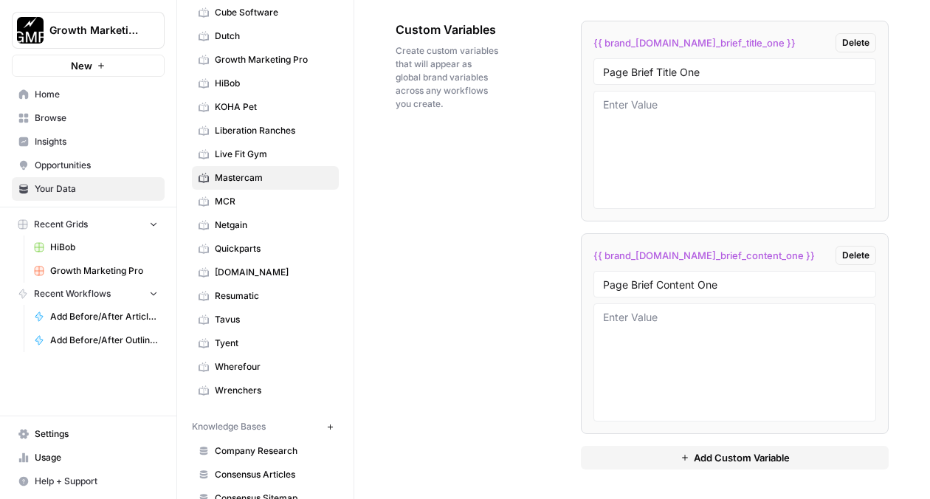
type input "Page Brief Content One"
click at [665, 454] on button "Add Custom Variable" at bounding box center [735, 458] width 308 height 24
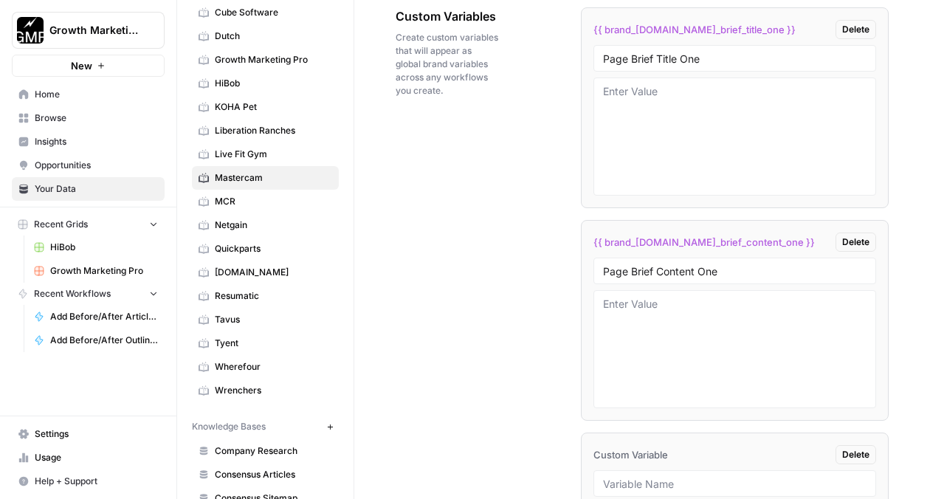
scroll to position [2825, 0]
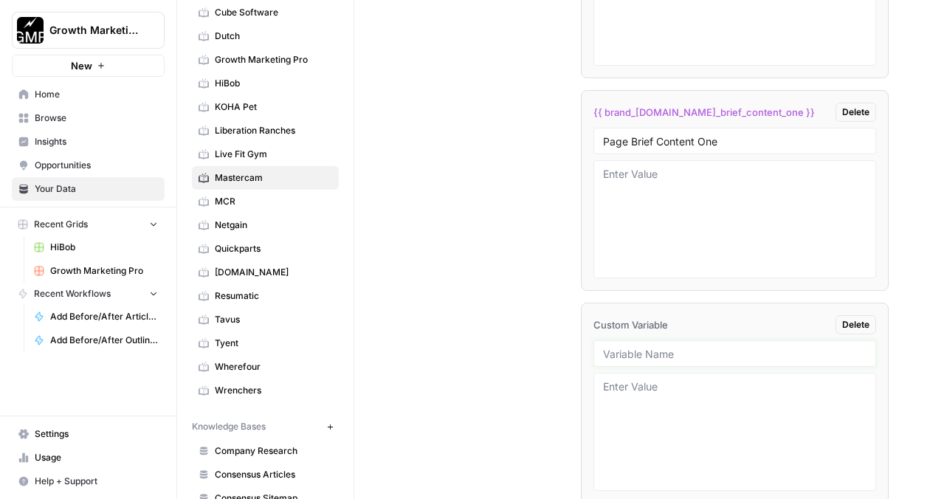
click at [636, 360] on input "text" at bounding box center [734, 353] width 263 height 13
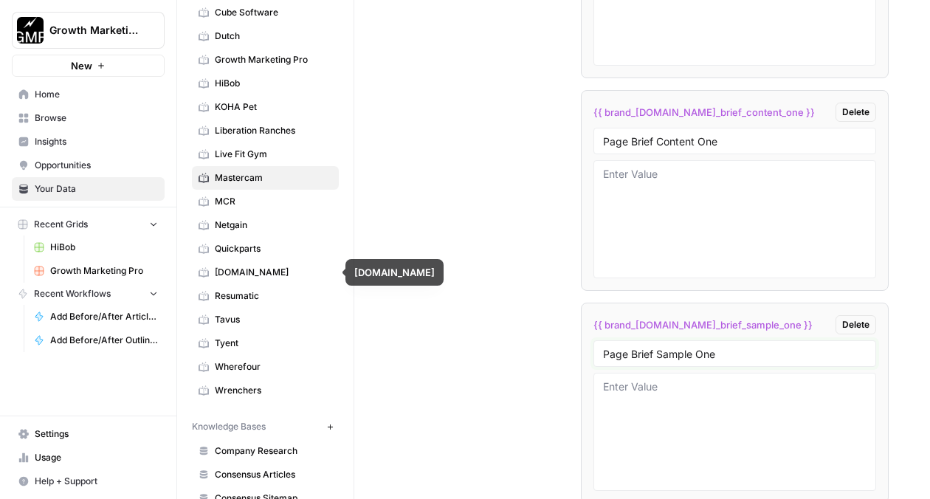
type input "Page Brief Sample One"
click at [258, 291] on span "Resumatic" at bounding box center [273, 295] width 117 height 13
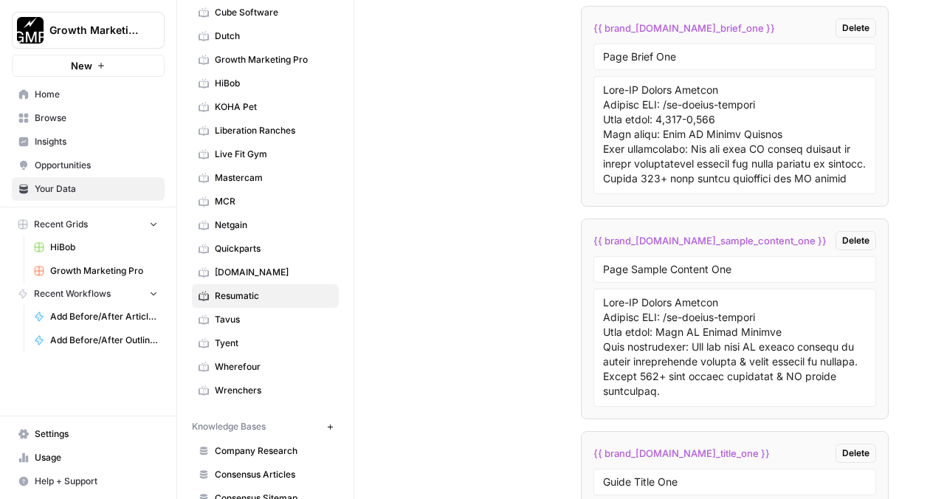
scroll to position [2753, 0]
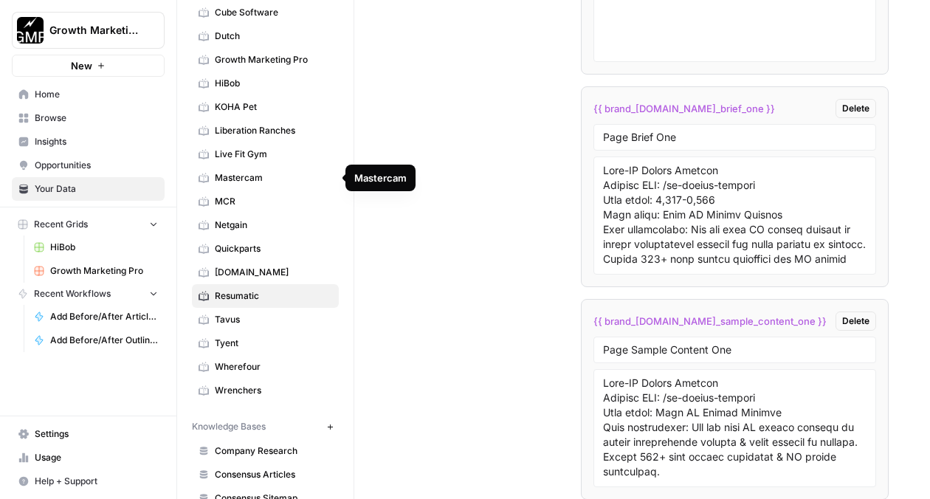
click at [266, 170] on link "Mastercam" at bounding box center [265, 178] width 147 height 24
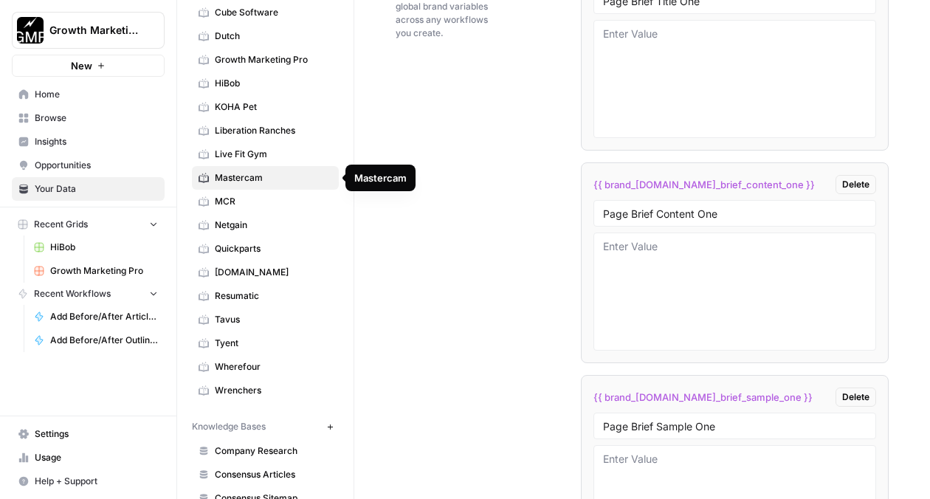
scroll to position [2907, 0]
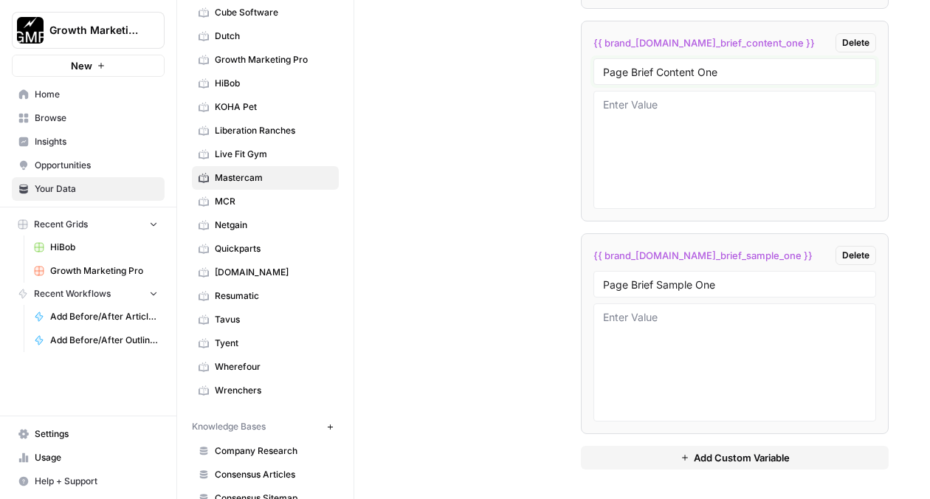
drag, startPoint x: 696, startPoint y: 74, endPoint x: 660, endPoint y: 73, distance: 36.2
click at [660, 74] on input "Page Brief Content One" at bounding box center [734, 71] width 263 height 13
type input "Page Brief One"
click at [695, 286] on input "Page Brief Sample One" at bounding box center [734, 283] width 263 height 13
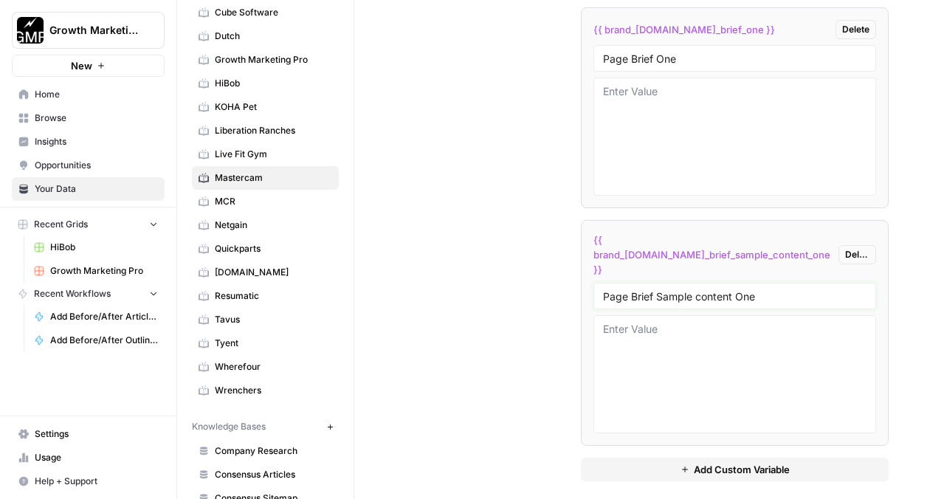
click at [700, 289] on input "Page Brief Sample content One" at bounding box center [734, 295] width 263 height 13
drag, startPoint x: 657, startPoint y: 284, endPoint x: 637, endPoint y: 284, distance: 20.7
click at [637, 289] on input "Page Brief Sample Content One" at bounding box center [734, 295] width 263 height 13
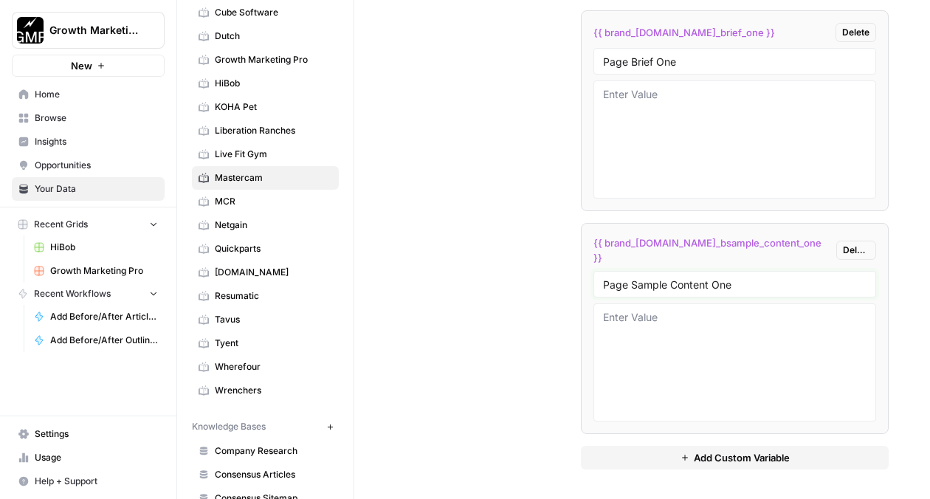
type input "Page Sample Content One"
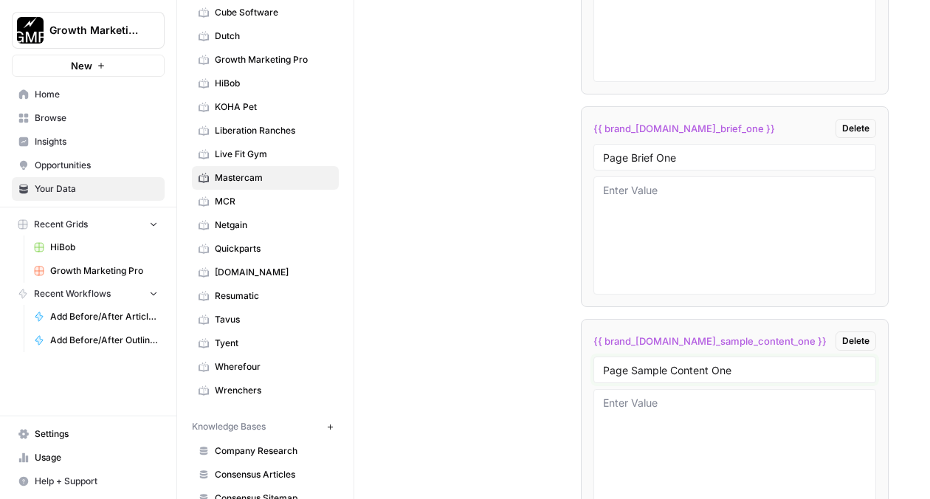
scroll to position [2569, 0]
